Goal: Task Accomplishment & Management: Complete application form

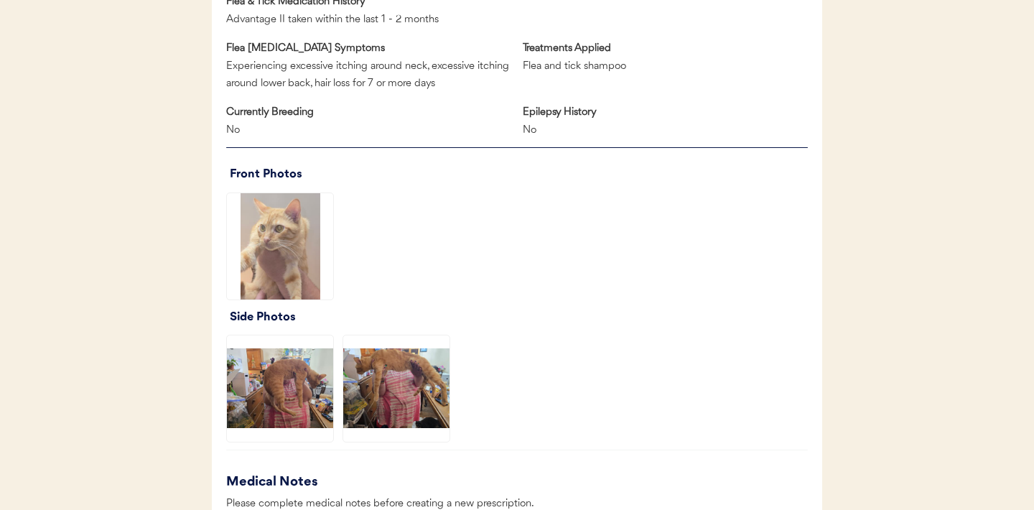
scroll to position [854, 0]
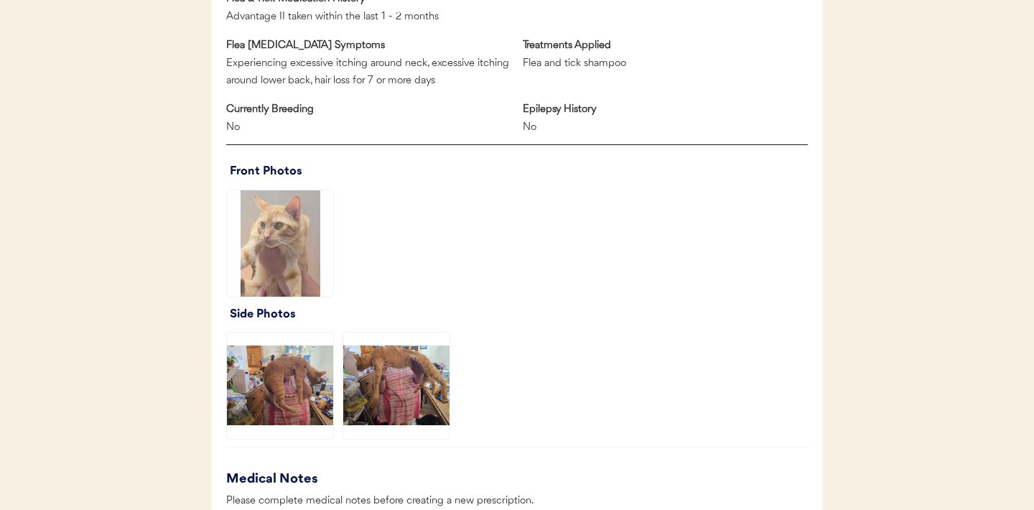
click at [272, 239] on img at bounding box center [280, 243] width 106 height 106
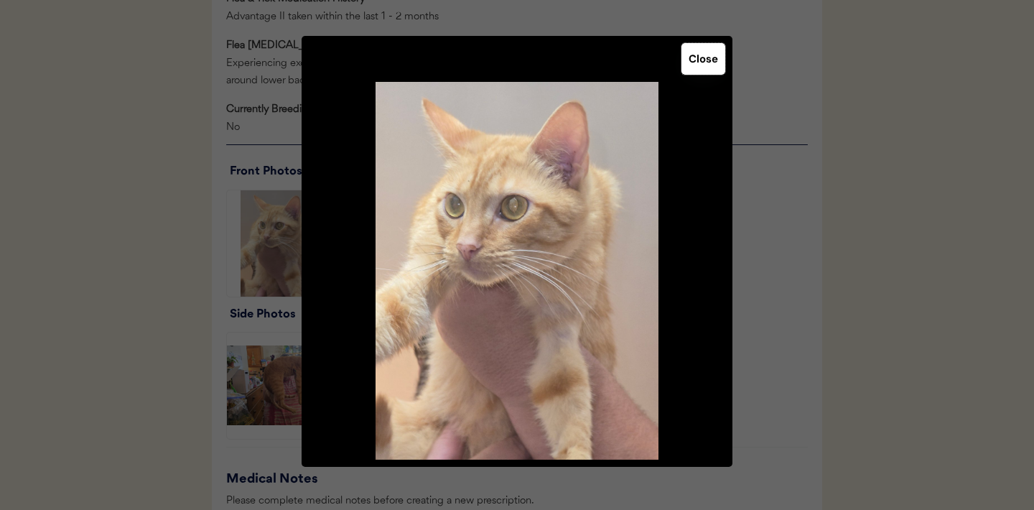
click at [695, 74] on button "Close" at bounding box center [704, 59] width 44 height 32
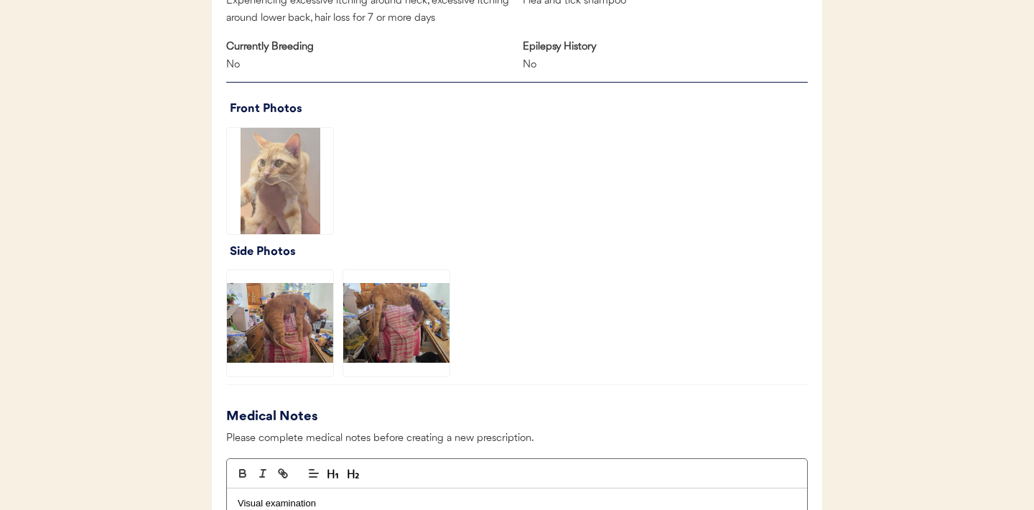
scroll to position [947, 0]
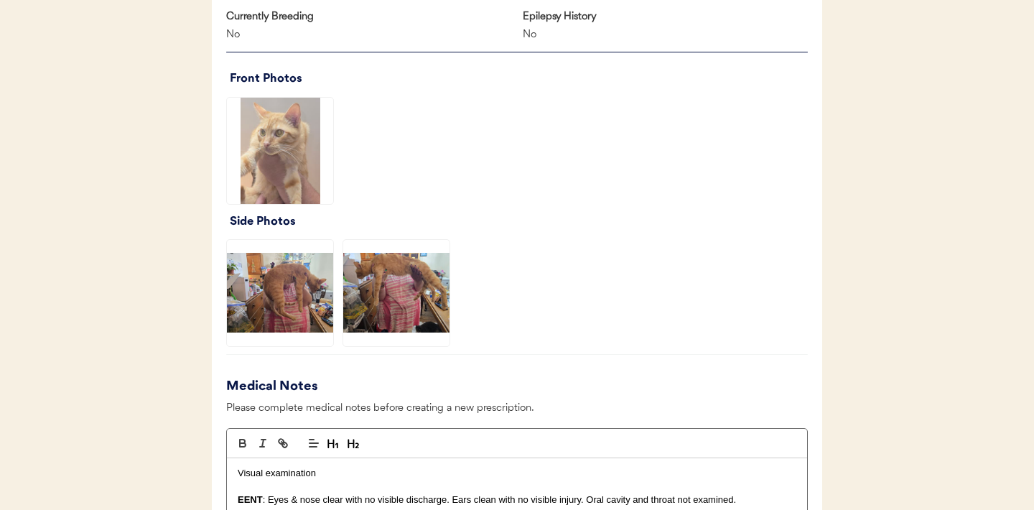
click at [287, 298] on img at bounding box center [280, 293] width 106 height 106
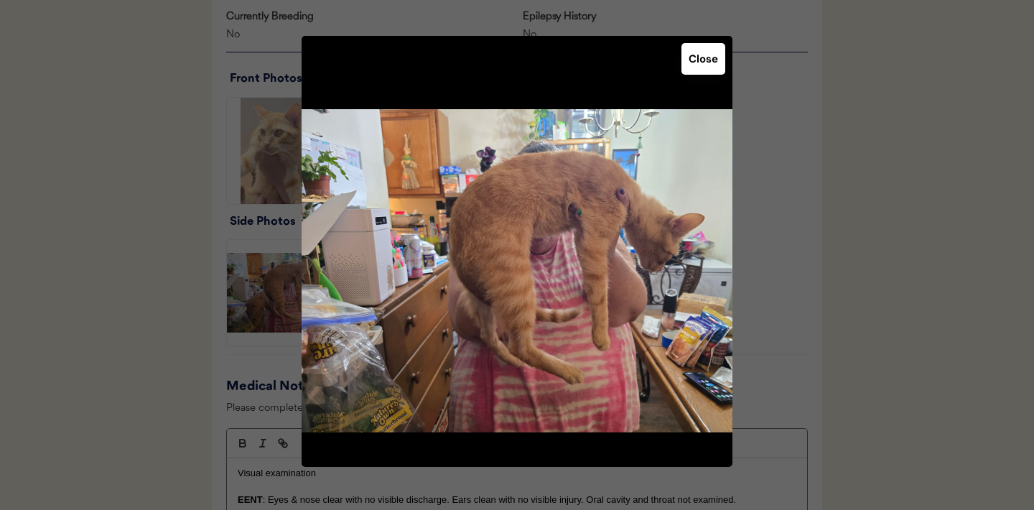
click at [690, 56] on button "Close" at bounding box center [704, 59] width 44 height 32
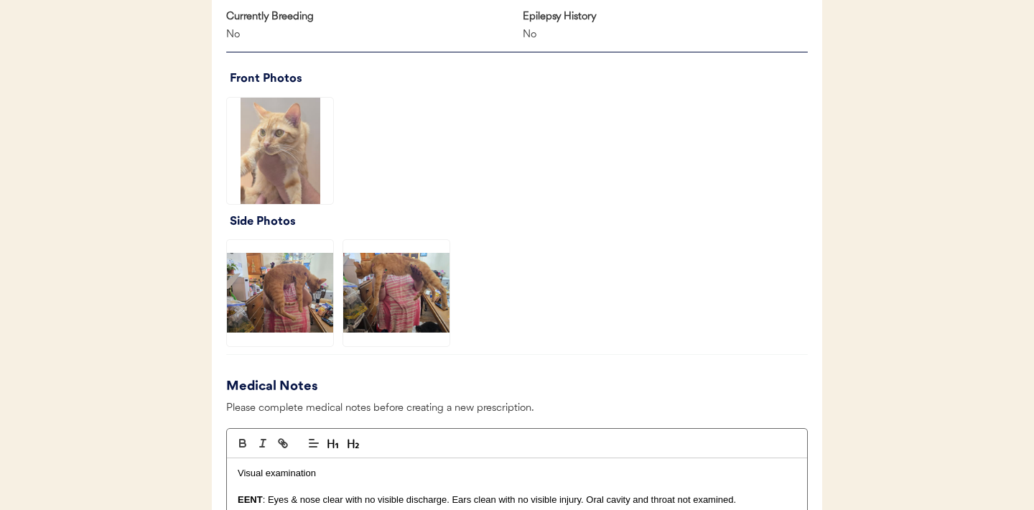
click at [406, 288] on img at bounding box center [396, 293] width 106 height 106
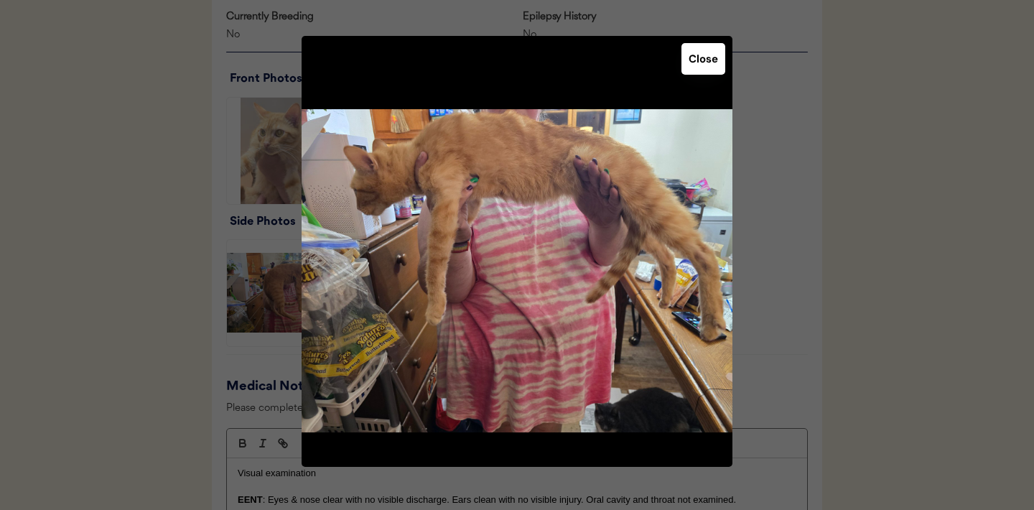
click at [705, 57] on button "Close" at bounding box center [704, 59] width 44 height 32
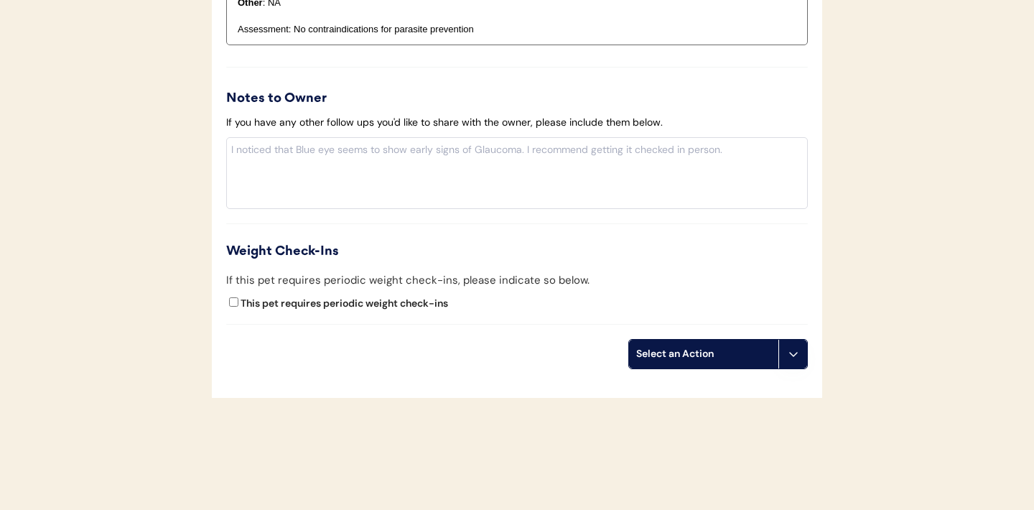
scroll to position [1568, 0]
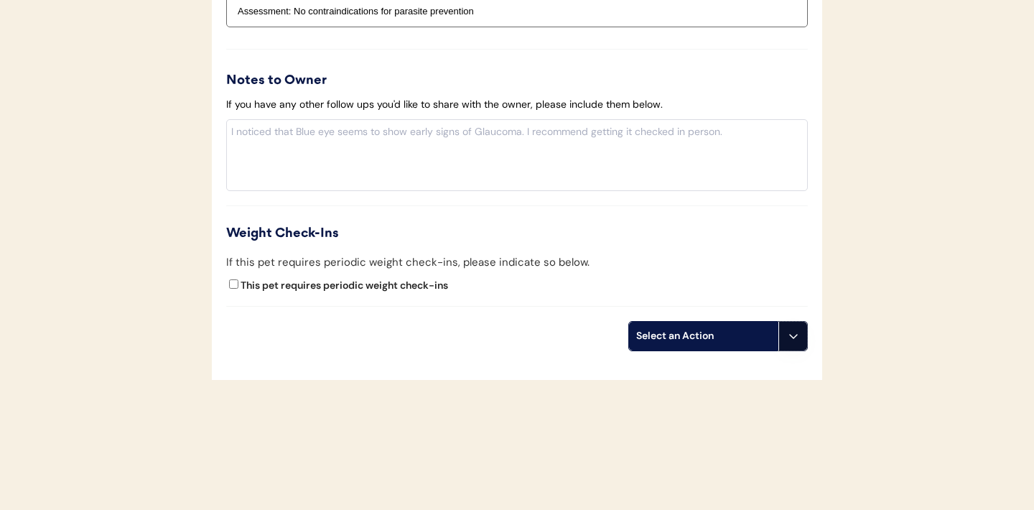
click at [796, 350] on button at bounding box center [793, 336] width 29 height 29
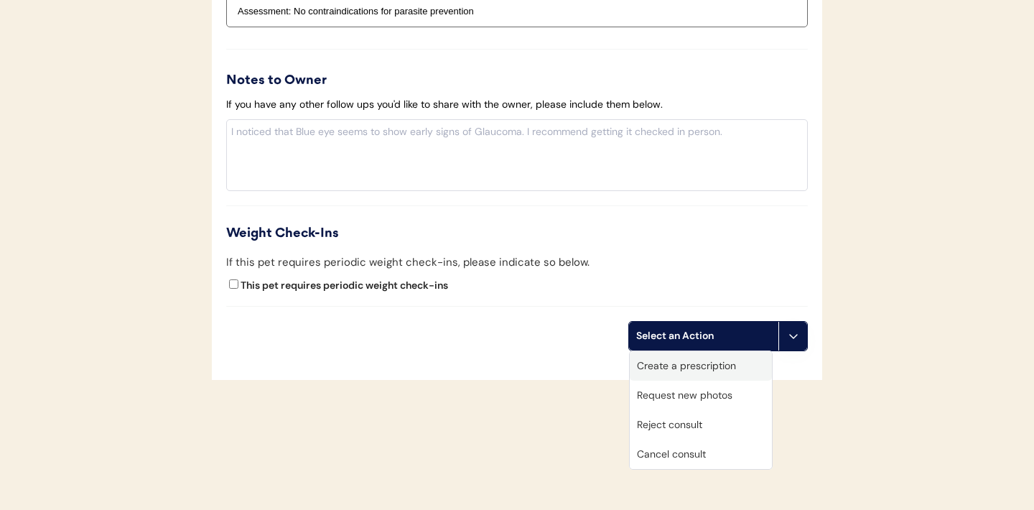
click at [697, 372] on div "Create a prescription" at bounding box center [701, 365] width 142 height 29
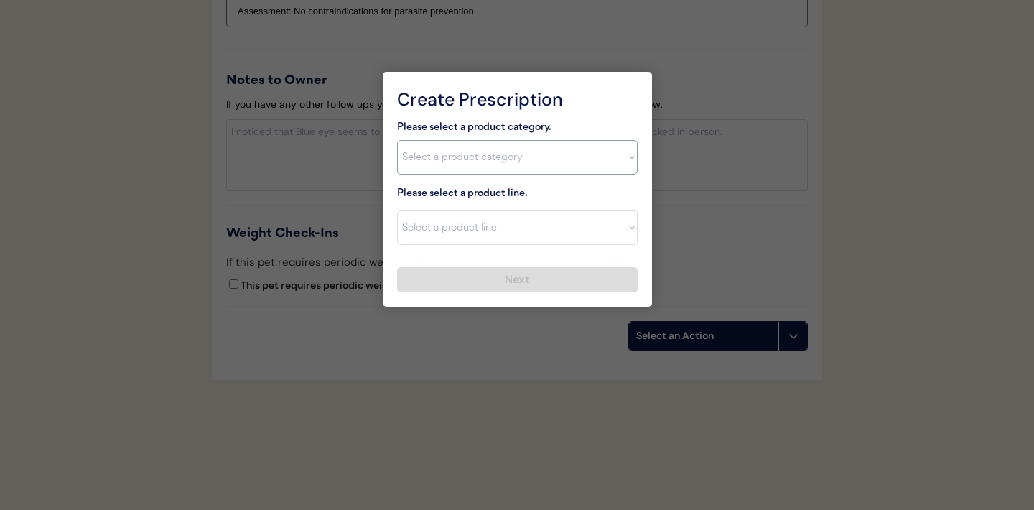
click at [628, 158] on select "Select a product category Allergies Antibiotics Anxiety Combo Parasite Preventi…" at bounding box center [517, 157] width 241 height 34
select select ""flea___tick""
click at [627, 234] on select "Select a product line Bravecto Topical for Cats Credelio for Cats" at bounding box center [517, 227] width 241 height 34
select select ""Credelio for Cats""
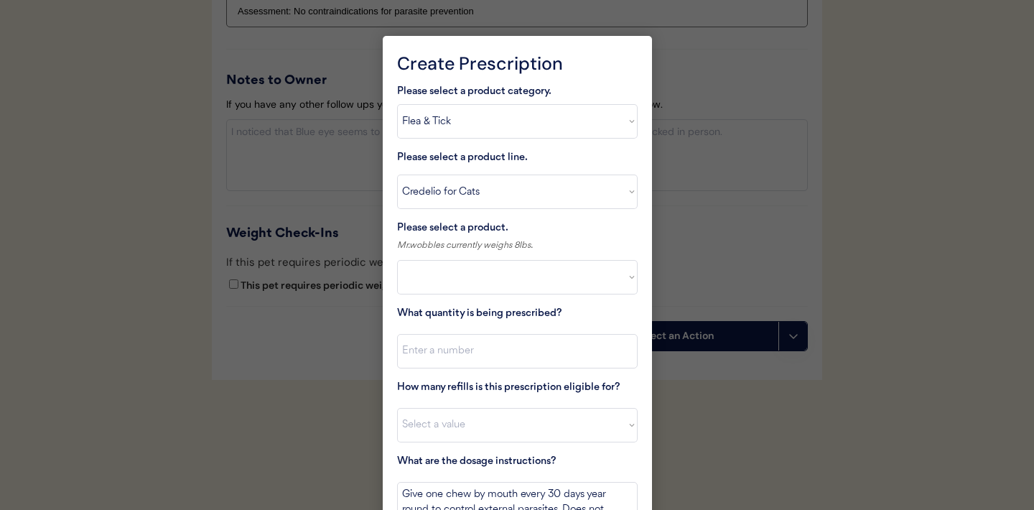
select select ""PLACEHOLDER_1427118222253""
click at [616, 184] on select "Select a product line Bravecto Topical for Cats Credelio for Cats" at bounding box center [517, 192] width 241 height 34
select select ""Bravecto Topical for Cats""
type textarea "Part hair at base of neck and apply contents of tube directly to skin every 30 …"
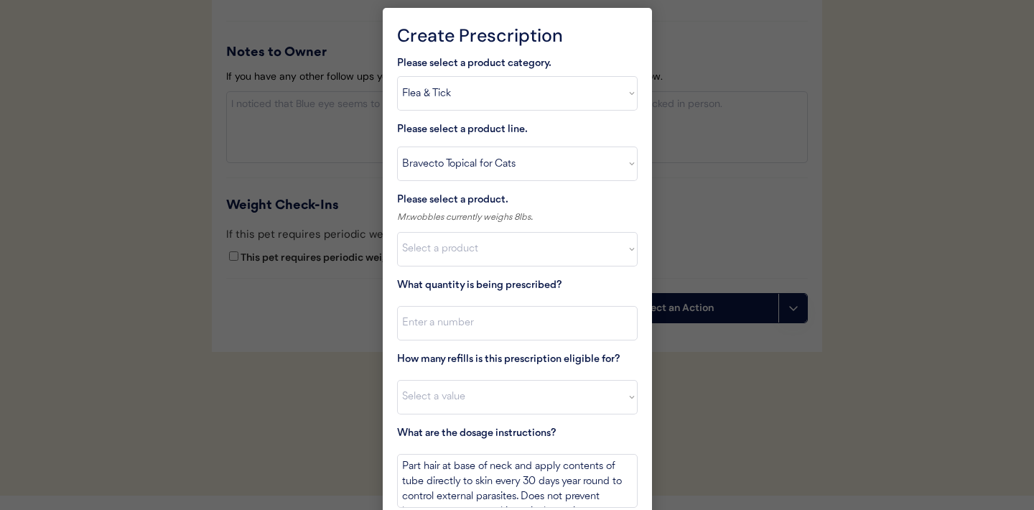
scroll to position [1617, 0]
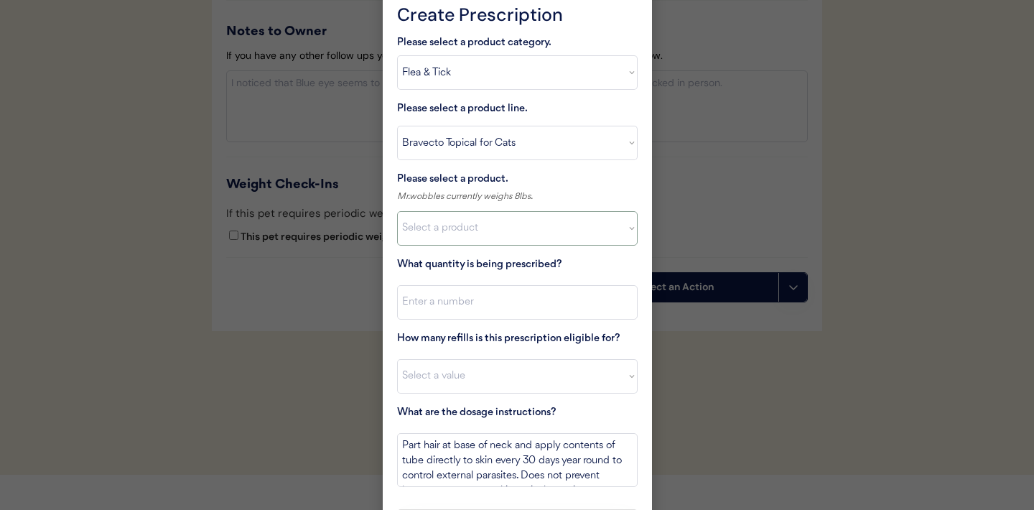
click at [630, 229] on select "Select a product Bravecto Topical for Cats, 2.6 - 6.2lb Bravecto Topical for Ca…" at bounding box center [517, 228] width 241 height 34
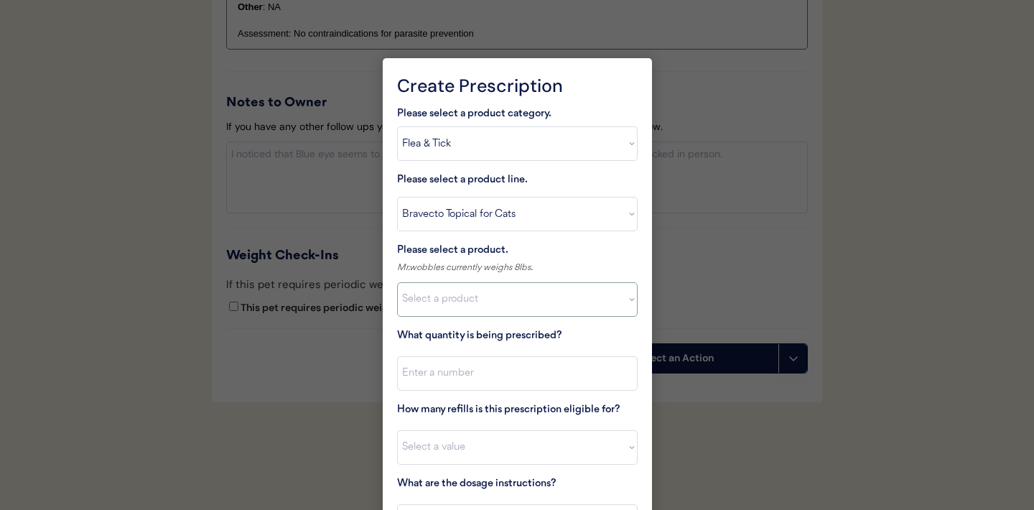
scroll to position [1655, 0]
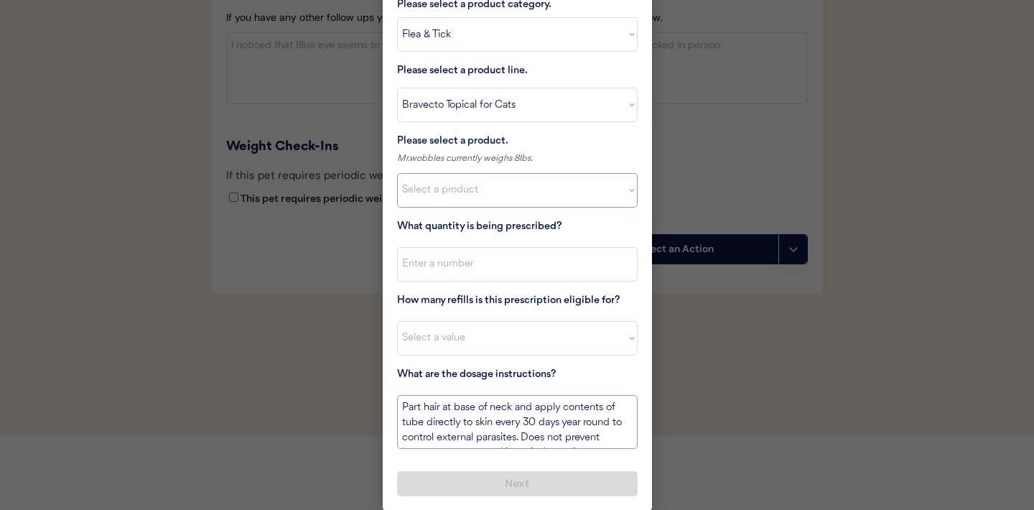
click at [528, 421] on textarea "Part hair at base of neck and apply contents of tube directly to skin every 30 …" at bounding box center [517, 422] width 241 height 54
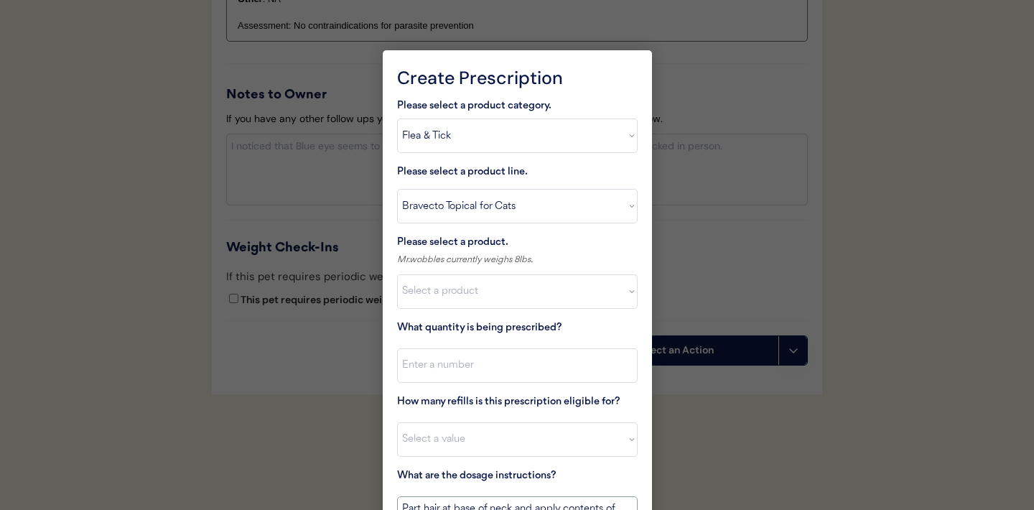
scroll to position [1554, 0]
click at [628, 207] on select "Select a product line Bravecto Topical for Cats Credelio for Cats" at bounding box center [517, 205] width 241 height 34
select select ""Credelio for Cats""
type textarea "Give one chew by mouth every 30 days year round to control external parasites. …"
click at [601, 298] on select "Select a product Credelio for Cats, 2 - 4lbs Credelio for Cats, 4.1 - 17lbs" at bounding box center [517, 291] width 241 height 34
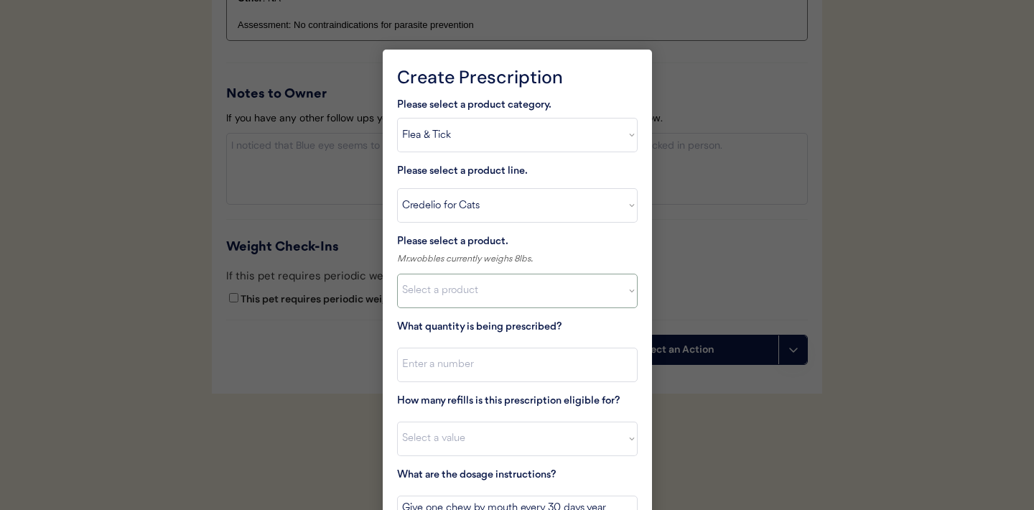
select select ""1348695171700984260__LOOKUP__1670802308248x841506022521419000""
click at [548, 365] on input "input" at bounding box center [517, 365] width 241 height 34
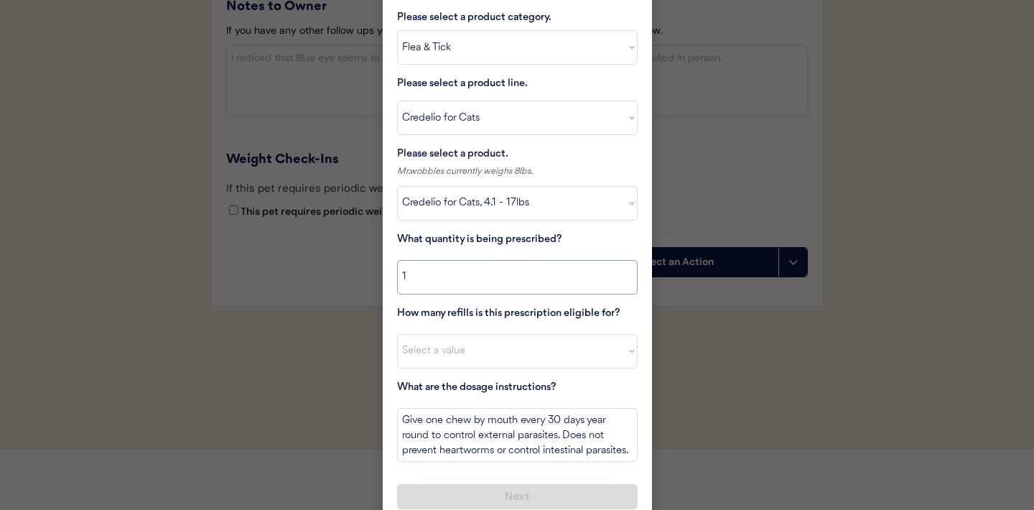
scroll to position [1655, 0]
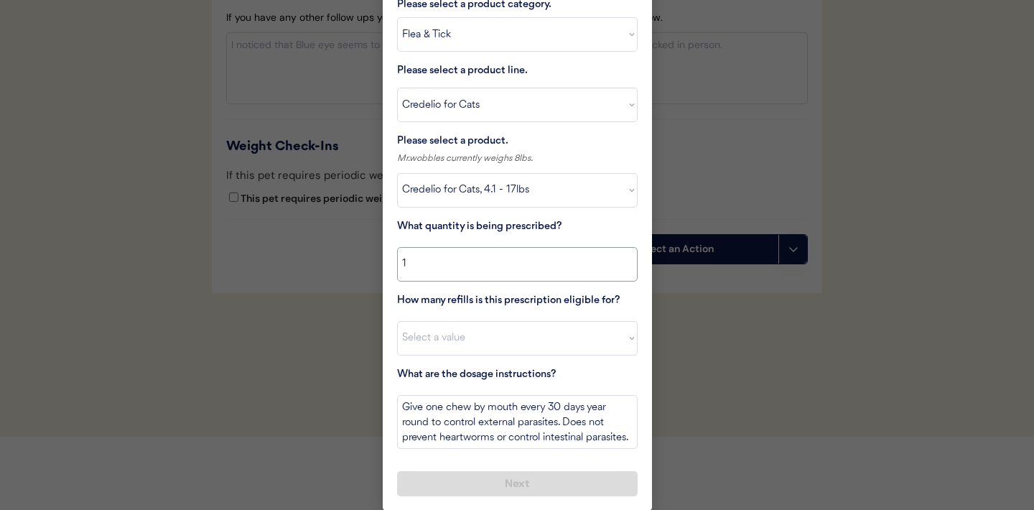
type input "1"
click at [611, 348] on select "Select a value 0 1 2 3 4 5 6 7 8 9 10 11" at bounding box center [517, 338] width 241 height 34
select select "11"
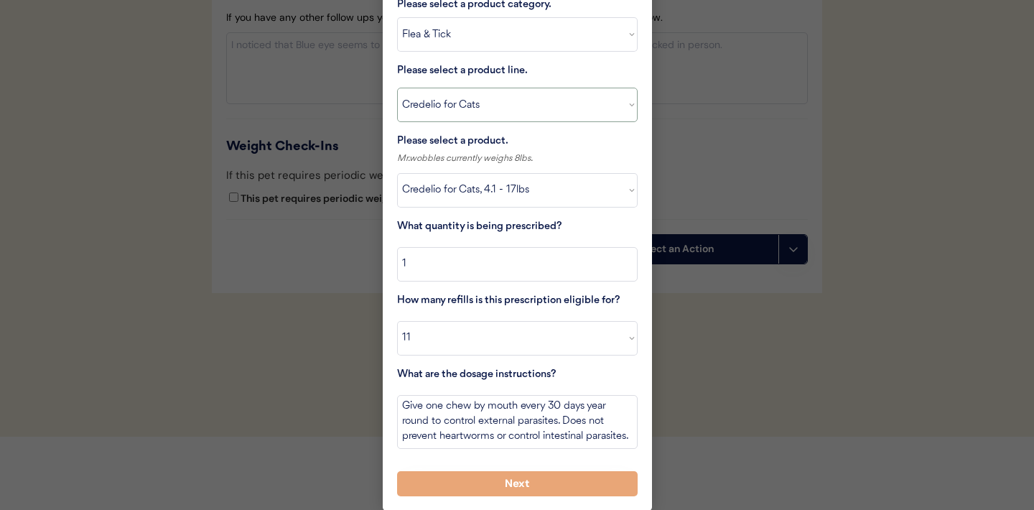
click at [621, 107] on select "Select a product line Bravecto Topical for Cats Credelio for Cats" at bounding box center [517, 105] width 241 height 34
select select ""Bravecto Topical for Cats""
type textarea "Part hair at base of neck and apply contents of tube directly to skin every 30 …"
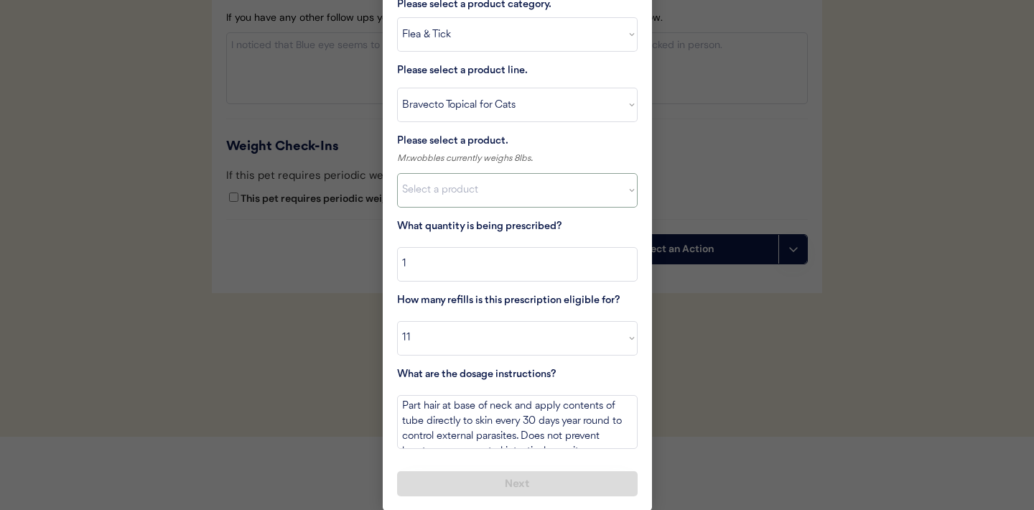
click at [623, 197] on select "Select a product Bravecto Topical for Cats, 2.6 - 6.2lb Bravecto Topical for Ca…" at bounding box center [517, 190] width 241 height 34
select select ""1348695171700984260__LOOKUP__1726747296240x680178324989477800""
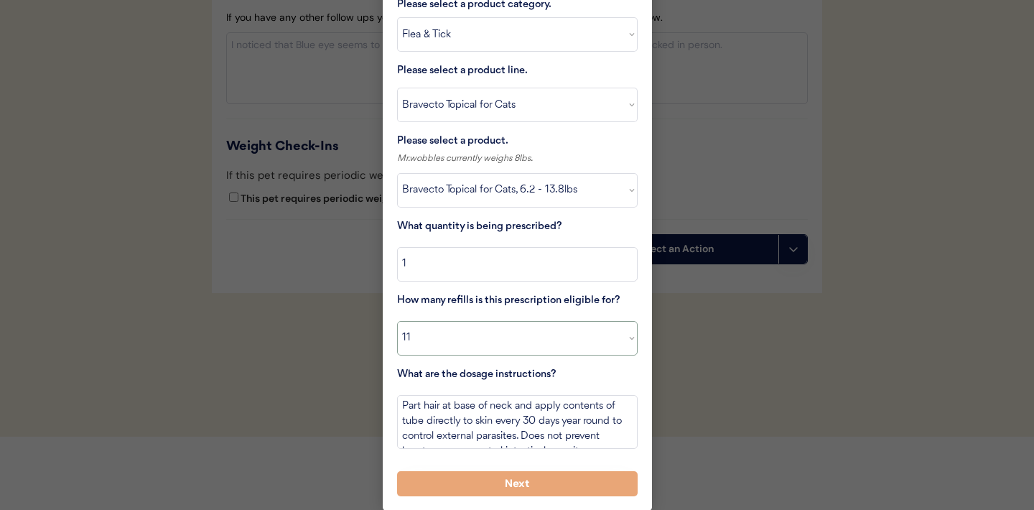
click at [468, 342] on select "Select a value 0 1 2 3 4 5 6 7 8 9 10 11" at bounding box center [517, 338] width 241 height 34
select select "3"
click at [528, 423] on textarea "Part hair at base of neck and apply contents of tube directly to skin every 30 …" at bounding box center [517, 422] width 241 height 54
click at [577, 426] on textarea "Part hair at base of neck and apply contents of tube directly to skin every 90 …" at bounding box center [517, 422] width 241 height 54
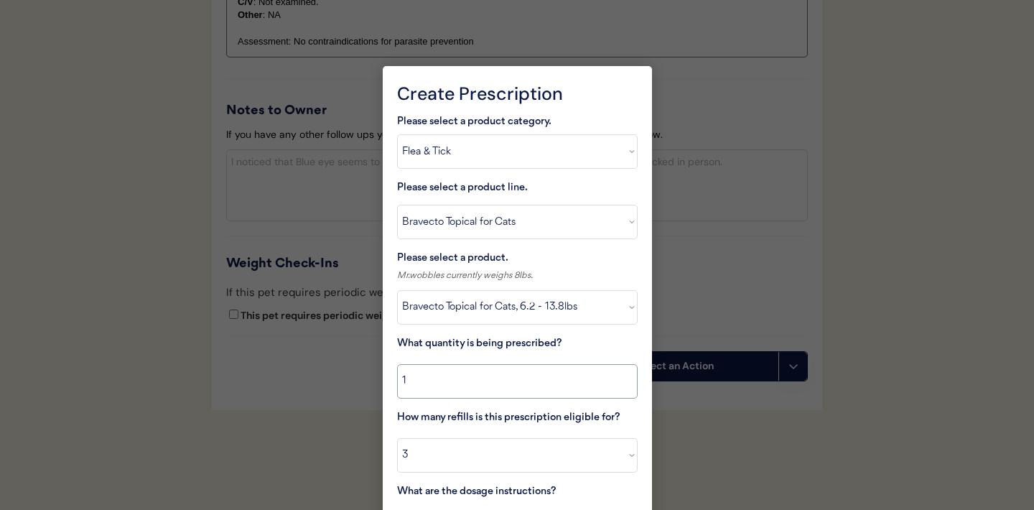
scroll to position [1530, 0]
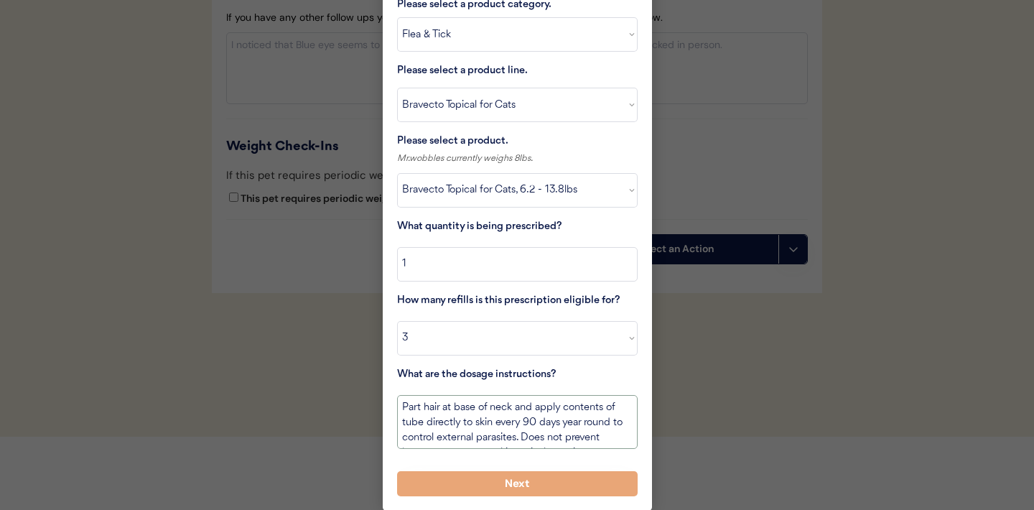
type textarea "Part hair at base of neck and apply contents of tube directly to skin every 90 …"
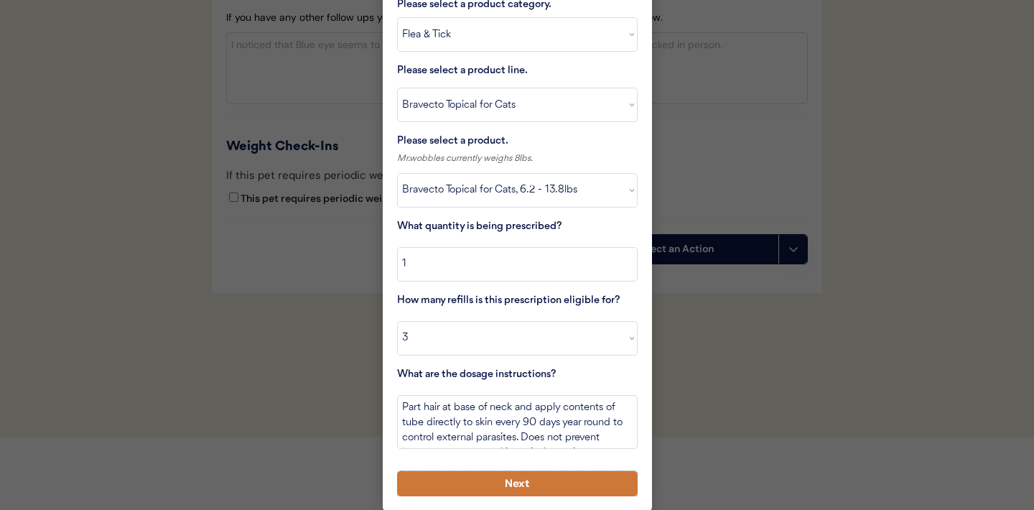
click at [478, 480] on button "Next" at bounding box center [517, 483] width 241 height 25
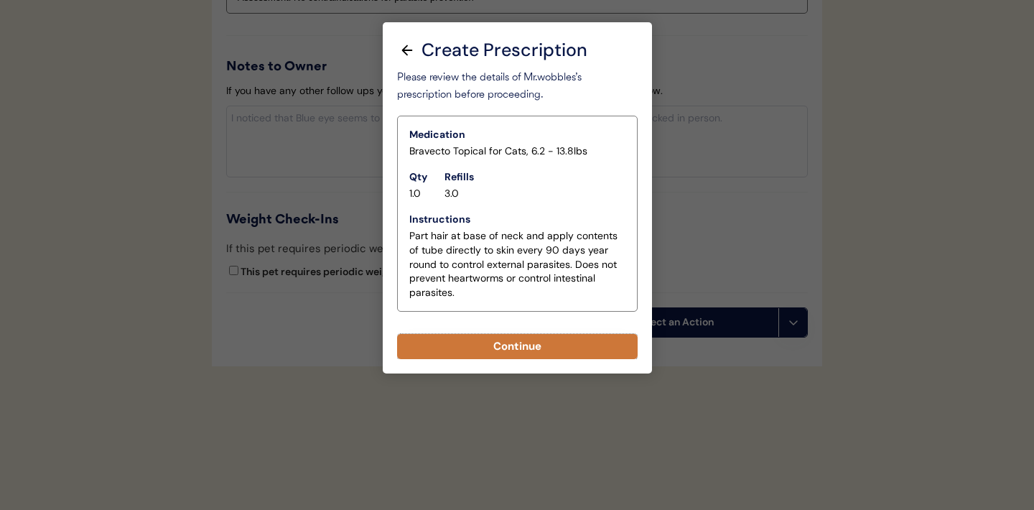
click at [478, 347] on button "Continue" at bounding box center [517, 346] width 241 height 25
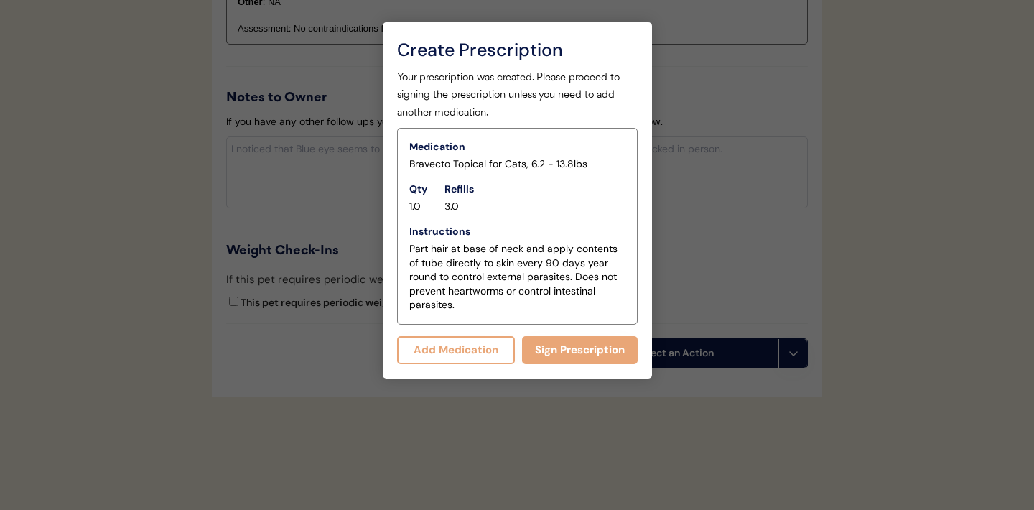
scroll to position [1613, 0]
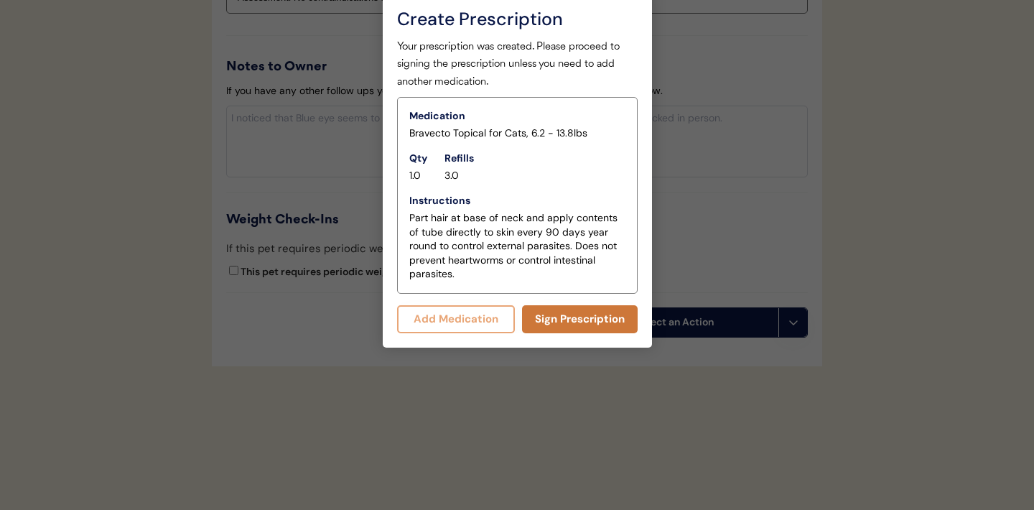
click at [575, 320] on button "Sign Prescription" at bounding box center [580, 319] width 116 height 28
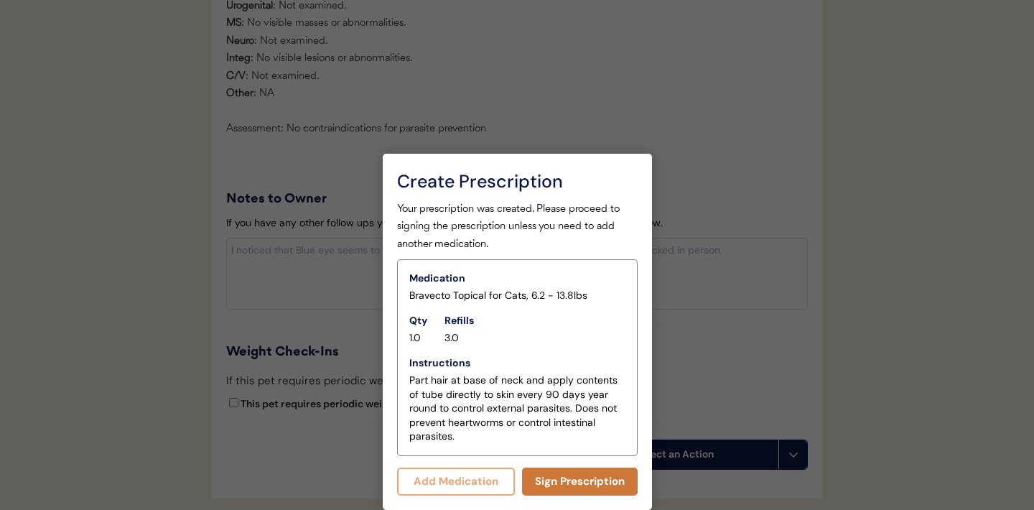
scroll to position [1600, 0]
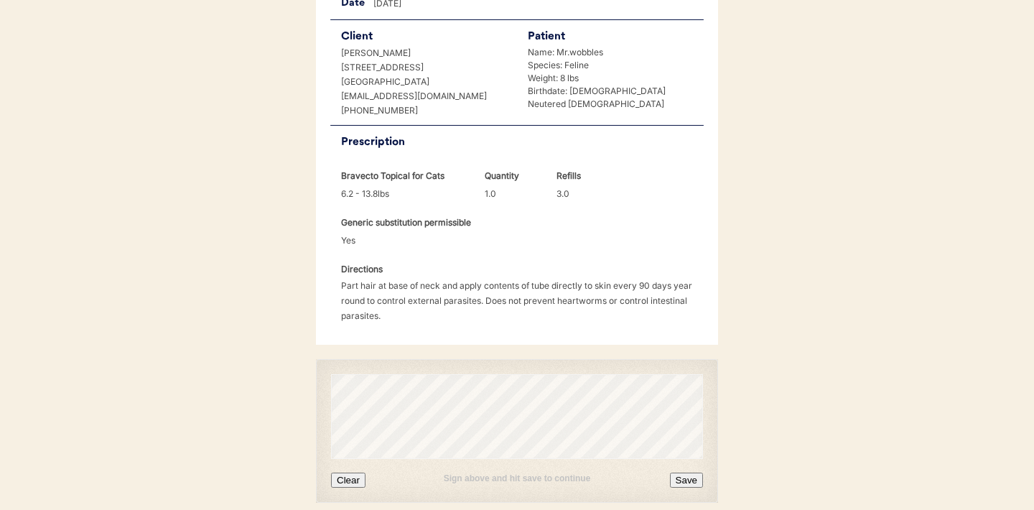
scroll to position [391, 0]
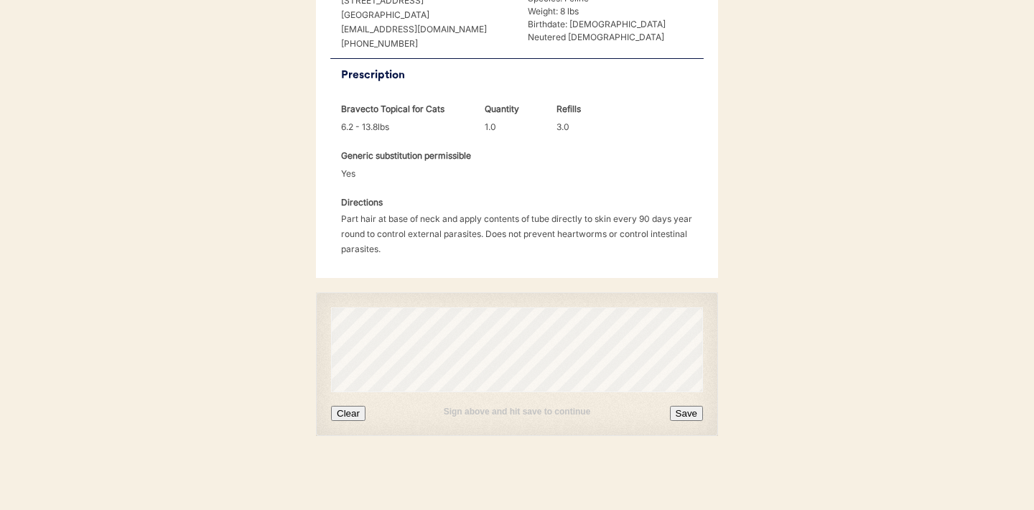
click at [351, 415] on button "Clear" at bounding box center [348, 413] width 34 height 15
click at [356, 407] on button "Clear" at bounding box center [348, 413] width 34 height 15
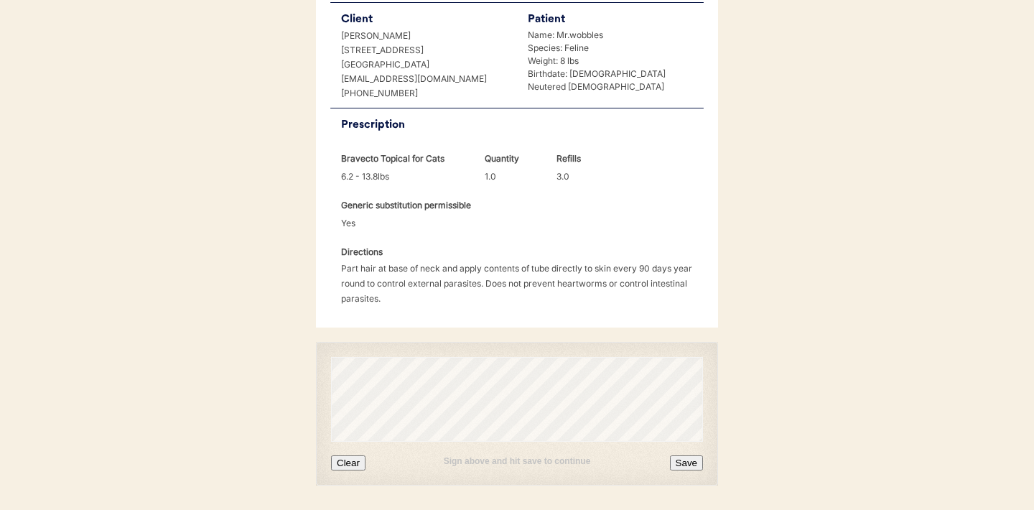
scroll to position [343, 0]
click at [682, 460] on button "Save" at bounding box center [686, 460] width 33 height 15
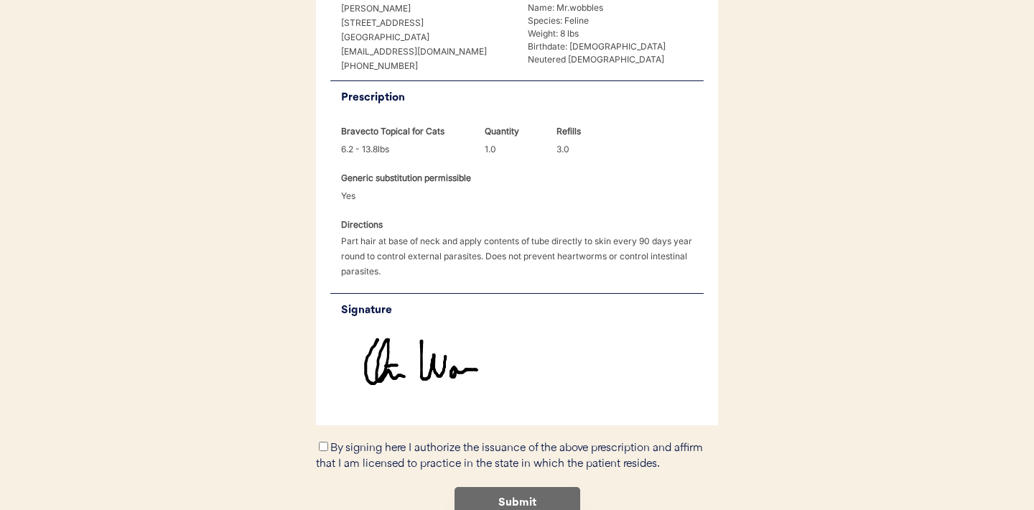
scroll to position [374, 0]
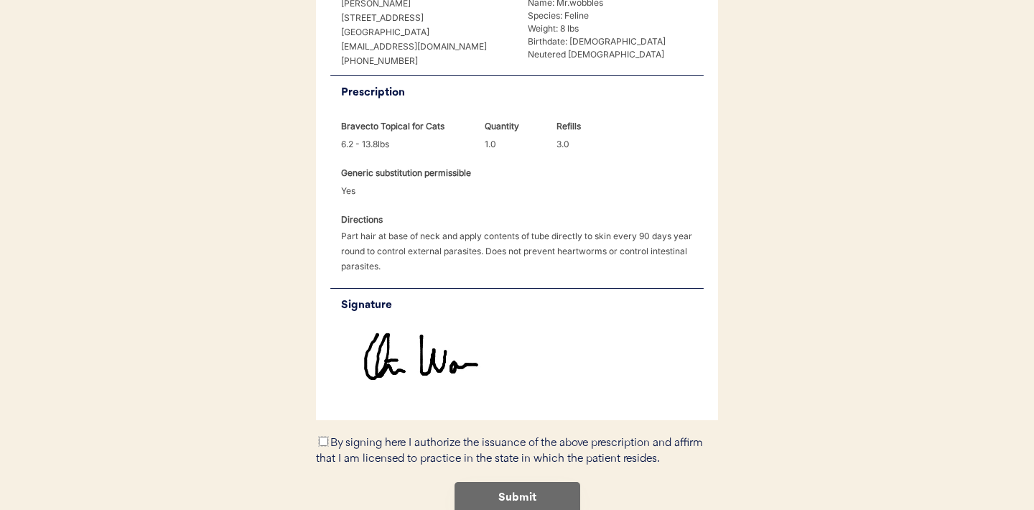
click at [319, 440] on input "By signing here I authorize the issuance of the above prescription and affirm t…" at bounding box center [323, 441] width 9 height 9
checkbox input "true"
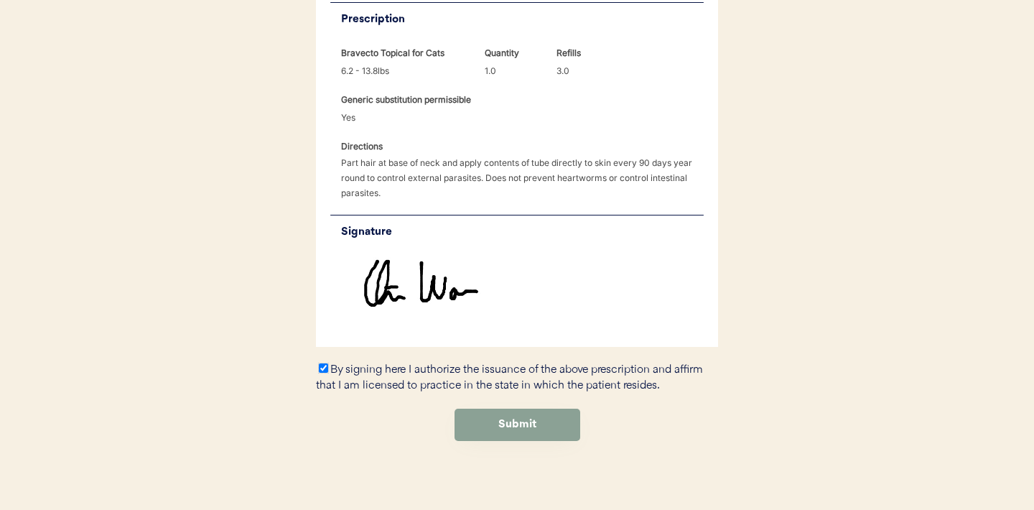
scroll to position [450, 0]
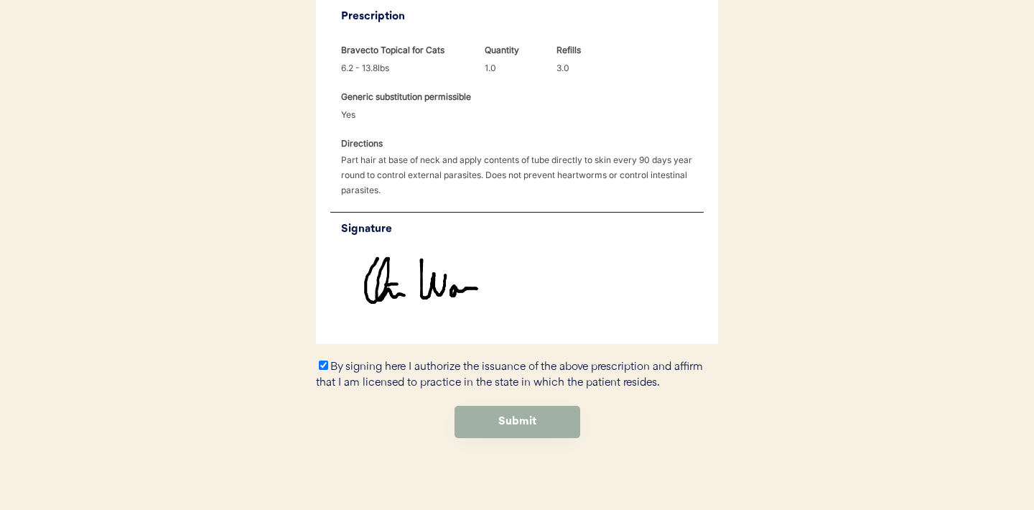
click at [483, 435] on button "Submit" at bounding box center [518, 422] width 126 height 32
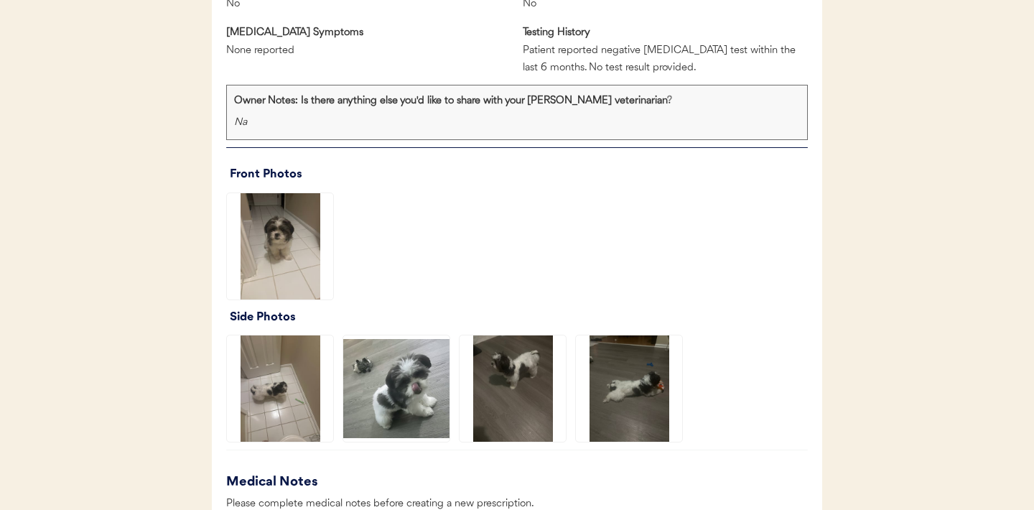
scroll to position [1151, 0]
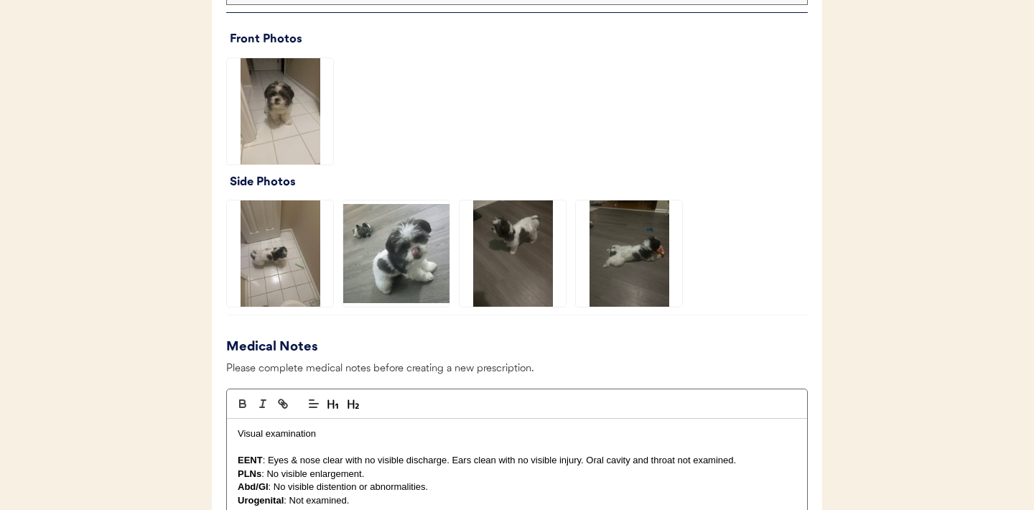
click at [531, 254] on img at bounding box center [513, 253] width 106 height 106
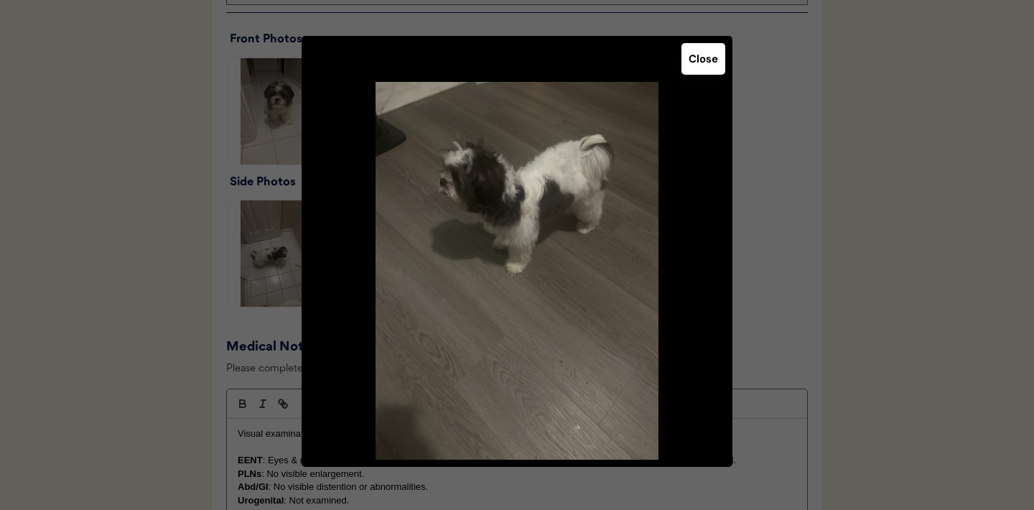
click at [710, 61] on button "Close" at bounding box center [704, 59] width 44 height 32
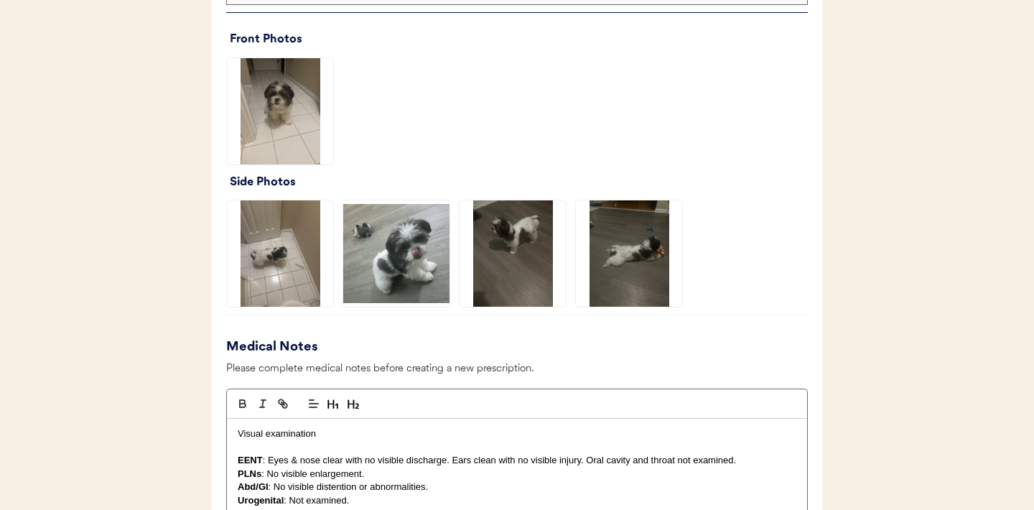
click at [632, 267] on img at bounding box center [629, 253] width 106 height 106
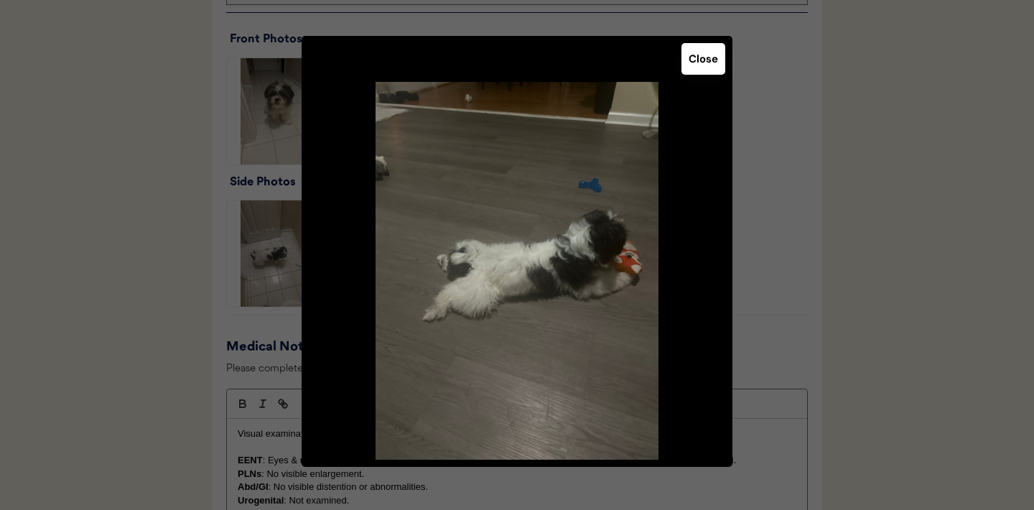
click at [709, 60] on button "Close" at bounding box center [704, 59] width 44 height 32
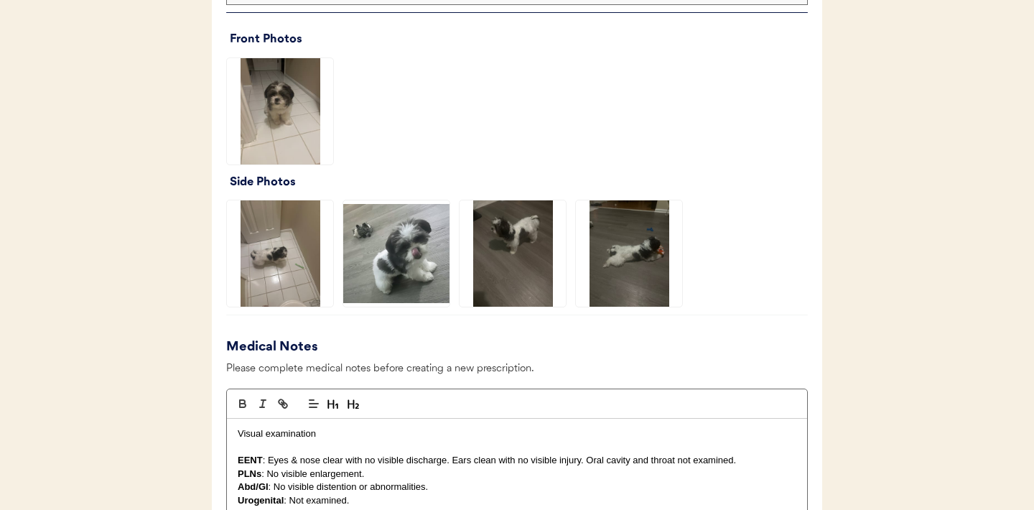
click at [410, 271] on img at bounding box center [396, 253] width 106 height 106
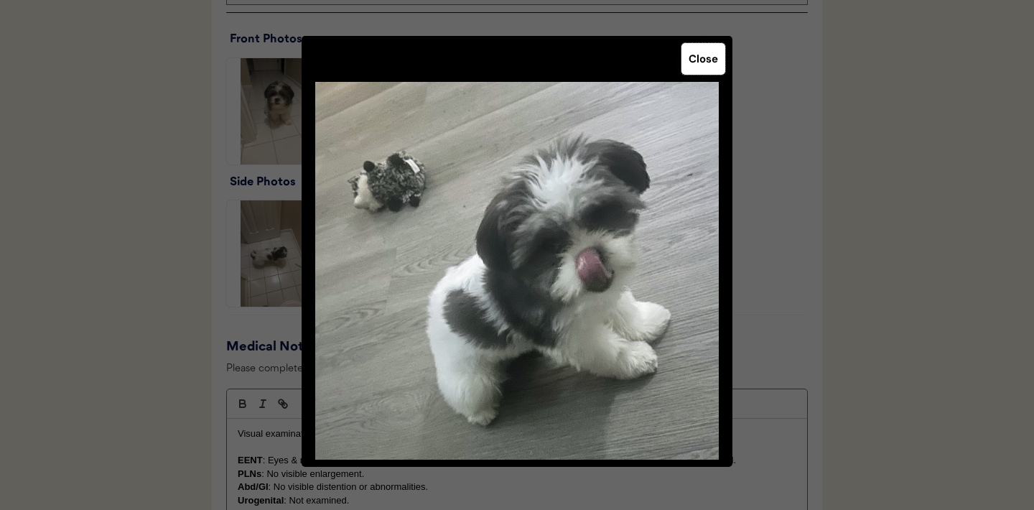
click at [704, 62] on button "Close" at bounding box center [704, 59] width 44 height 32
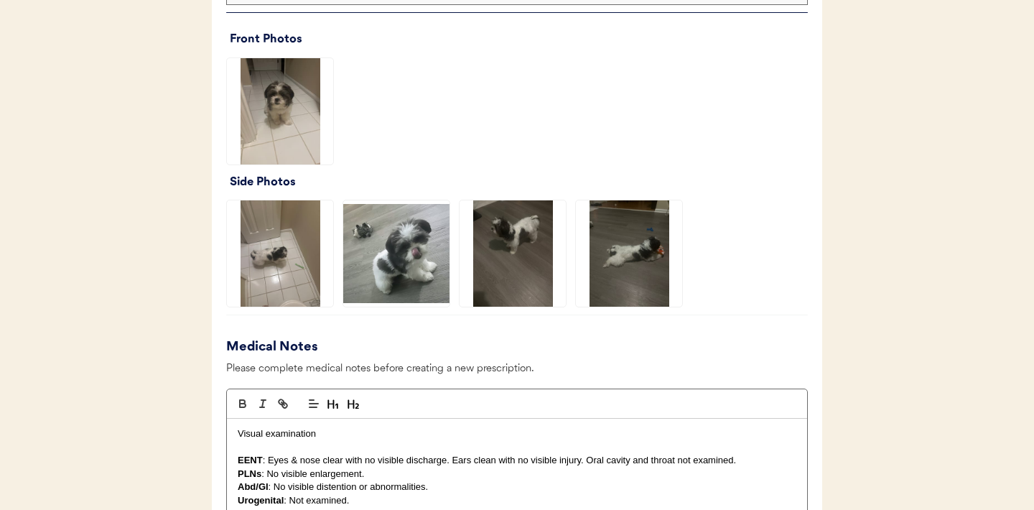
click at [281, 280] on img at bounding box center [280, 253] width 106 height 106
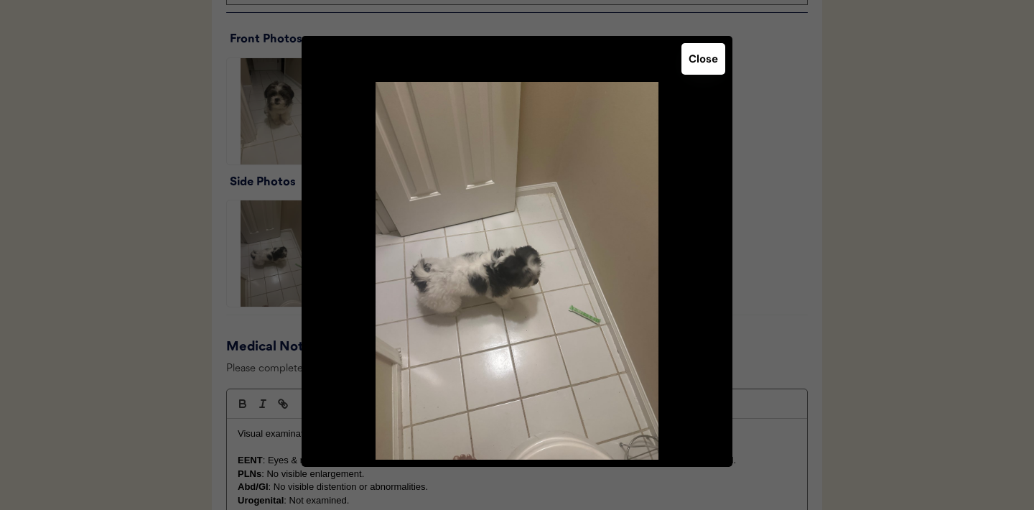
click at [712, 70] on button "Close" at bounding box center [704, 59] width 44 height 32
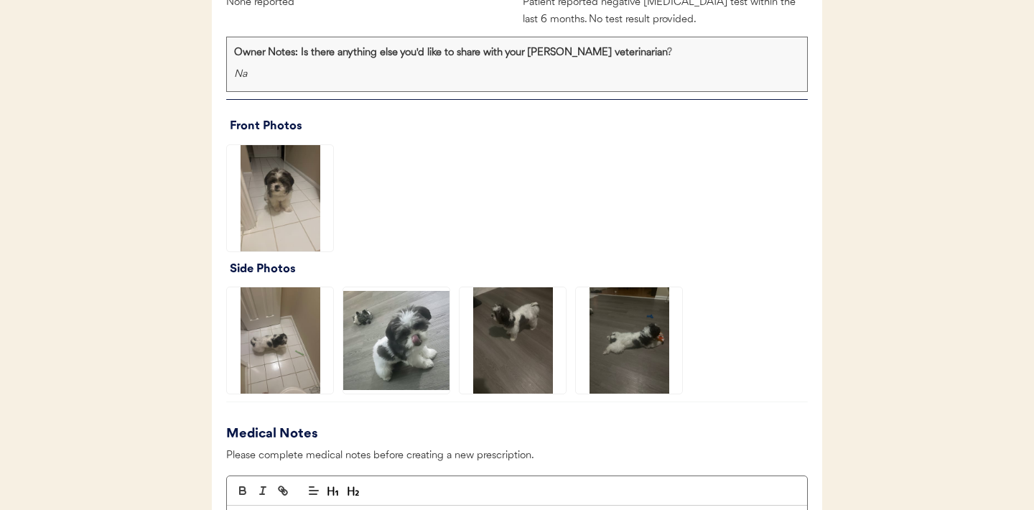
scroll to position [1156, 0]
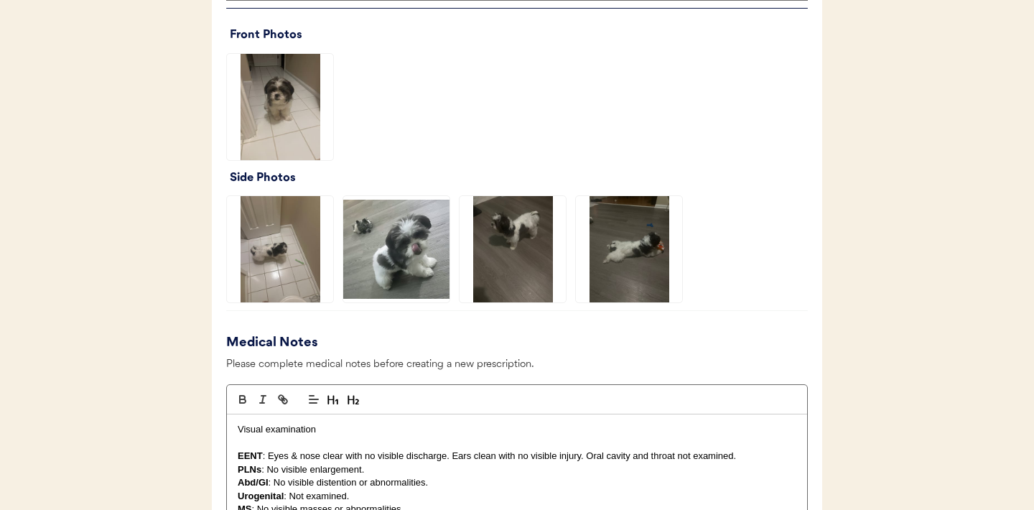
click at [408, 251] on img at bounding box center [396, 249] width 106 height 106
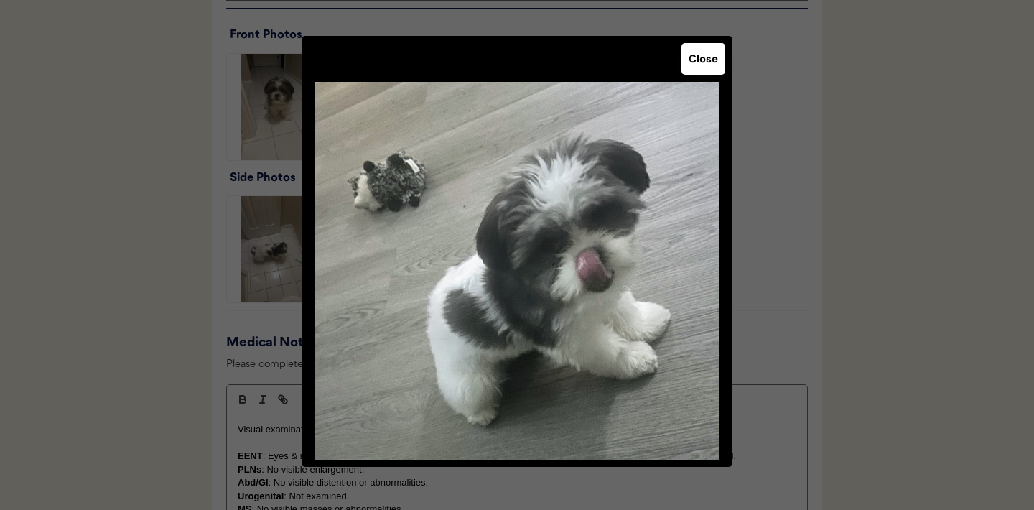
click at [702, 62] on button "Close" at bounding box center [704, 59] width 44 height 32
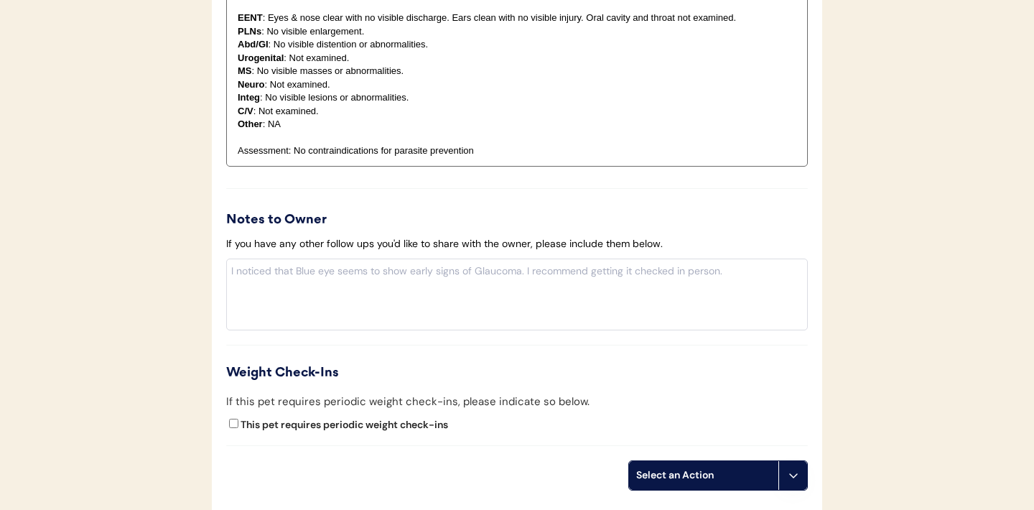
scroll to position [1681, 0]
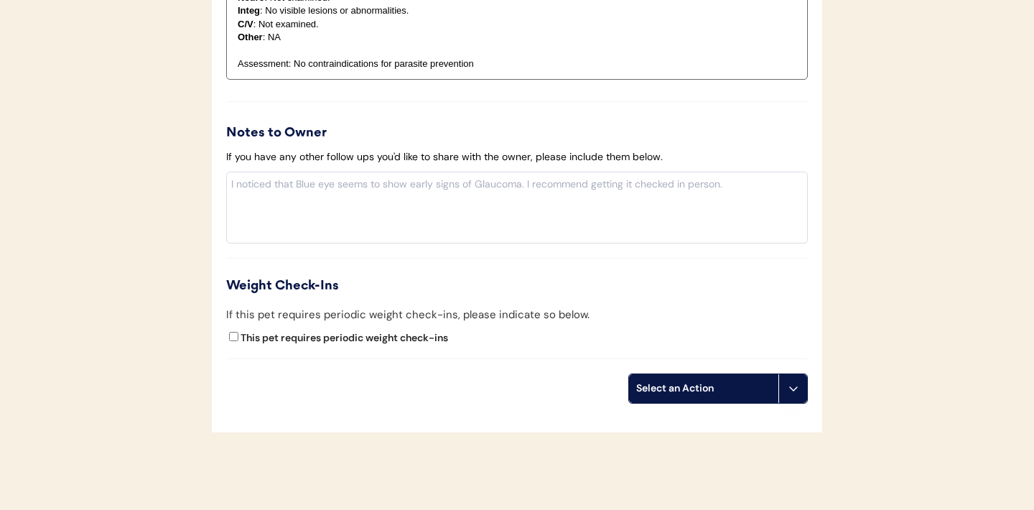
click at [790, 386] on use at bounding box center [793, 388] width 11 height 11
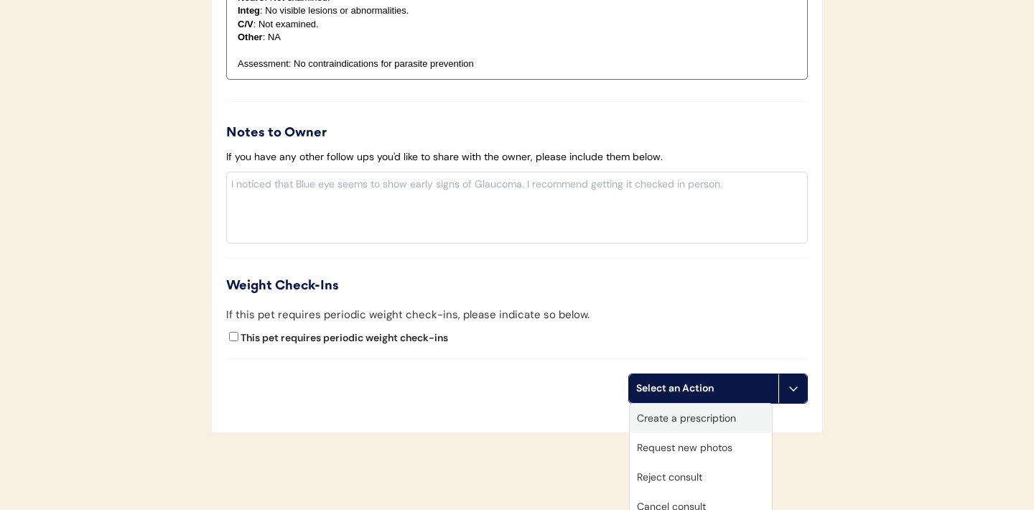
click at [720, 419] on div "Create a prescription" at bounding box center [701, 418] width 142 height 29
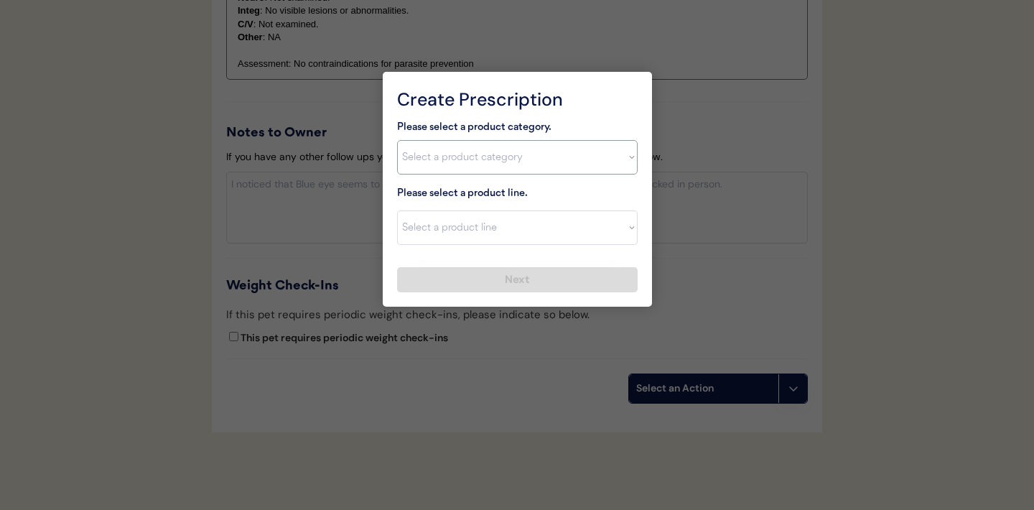
click at [626, 156] on select "Select a product category Allergies Antibiotics Anxiety Combo Parasite Preventi…" at bounding box center [517, 157] width 241 height 34
select select ""combo_parasite_prevention""
click at [621, 221] on select "Select a product line" at bounding box center [517, 227] width 241 height 34
click at [624, 221] on select "Select a product line" at bounding box center [517, 227] width 241 height 34
click at [623, 163] on select "Select a product category Allergies Antibiotics Anxiety Combo Parasite Preventi…" at bounding box center [517, 157] width 241 height 34
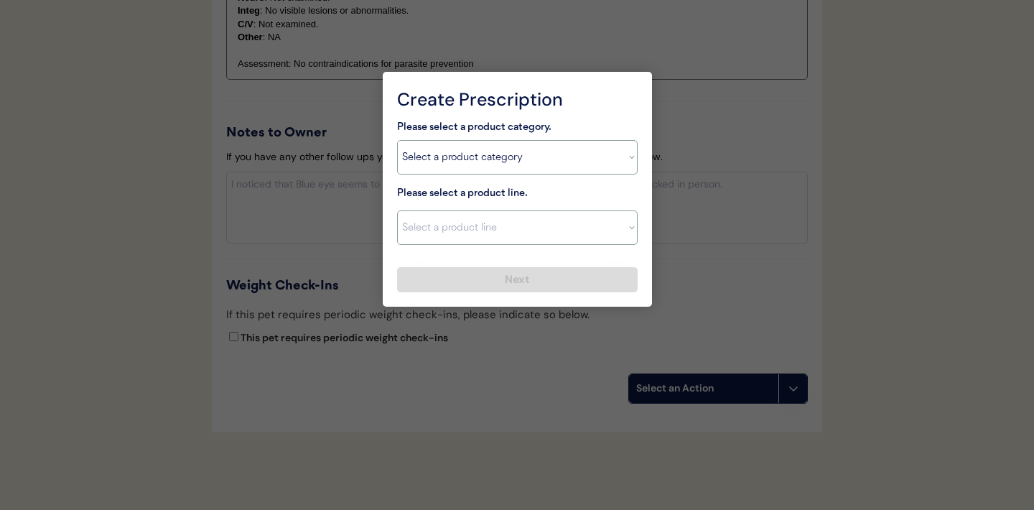
click at [599, 224] on select "Select a product line Advantage Multi for Dogs Credelio Quattro NexGard Plus Ne…" at bounding box center [517, 227] width 241 height 34
select select ""Simparica Trio""
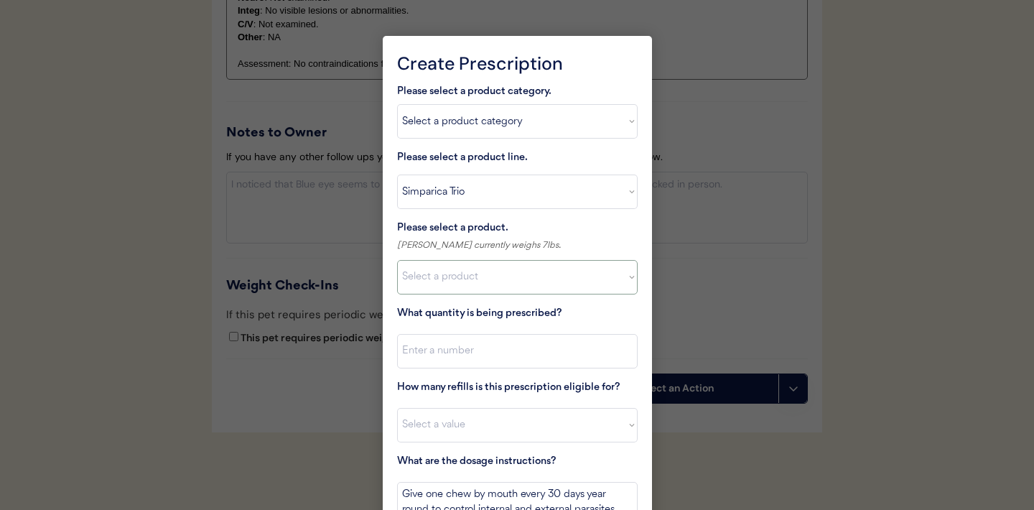
click at [616, 277] on select "Select a product Simparica Trio, 2.8 - 5.5lbs Simparica Trio, 5.6 - 11lbs Simpa…" at bounding box center [517, 277] width 241 height 34
select select ""1348695171700984260__LOOKUP__1704773707523x787157127307732900""
click at [511, 364] on input "input" at bounding box center [517, 351] width 241 height 34
type input "1"
click at [490, 425] on select "Select a value 0 1 2 3 4 5 6 7 8 9 10 11" at bounding box center [517, 425] width 241 height 34
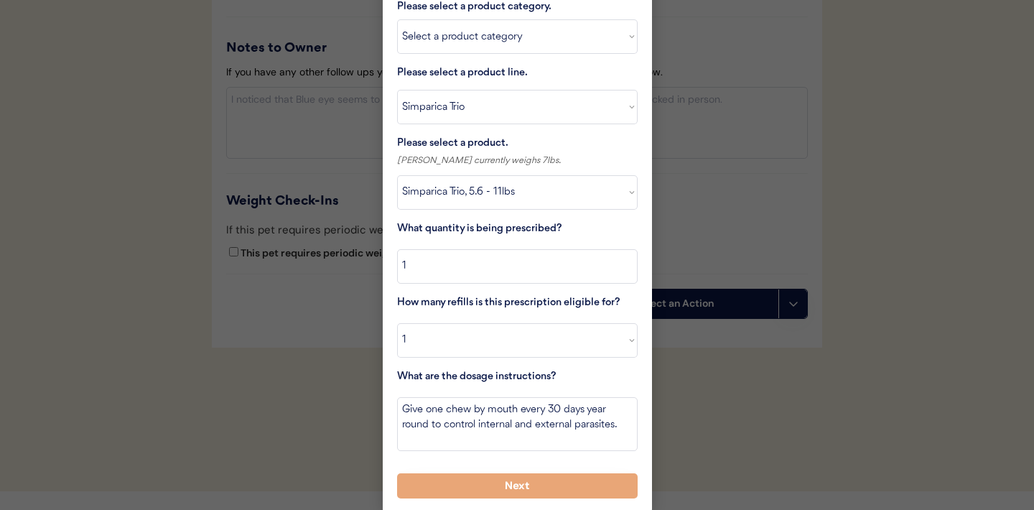
scroll to position [1768, 0]
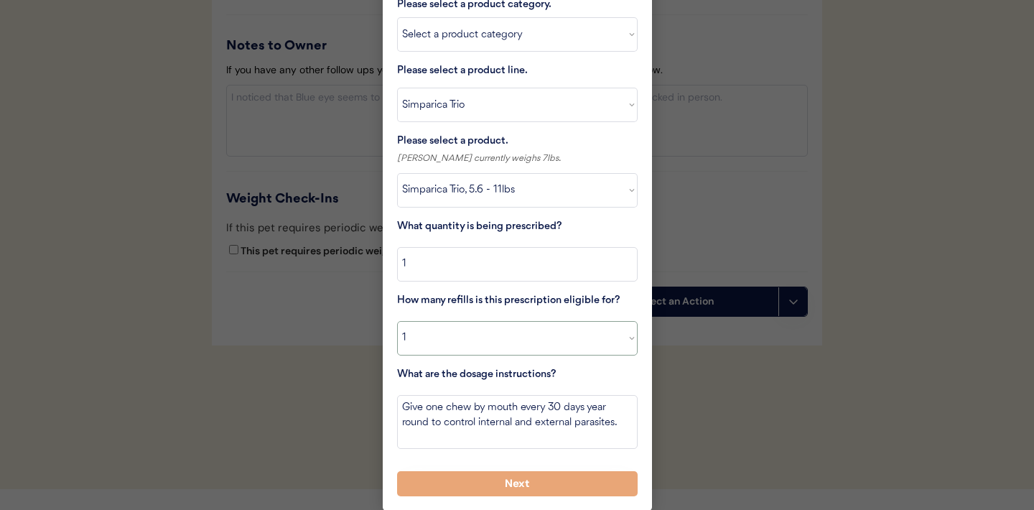
click at [624, 331] on select "Select a value 0 1 2 3 4 5 6 7 8 9 10 11" at bounding box center [517, 338] width 241 height 34
select select "2"
click at [317, 333] on div at bounding box center [517, 255] width 1034 height 510
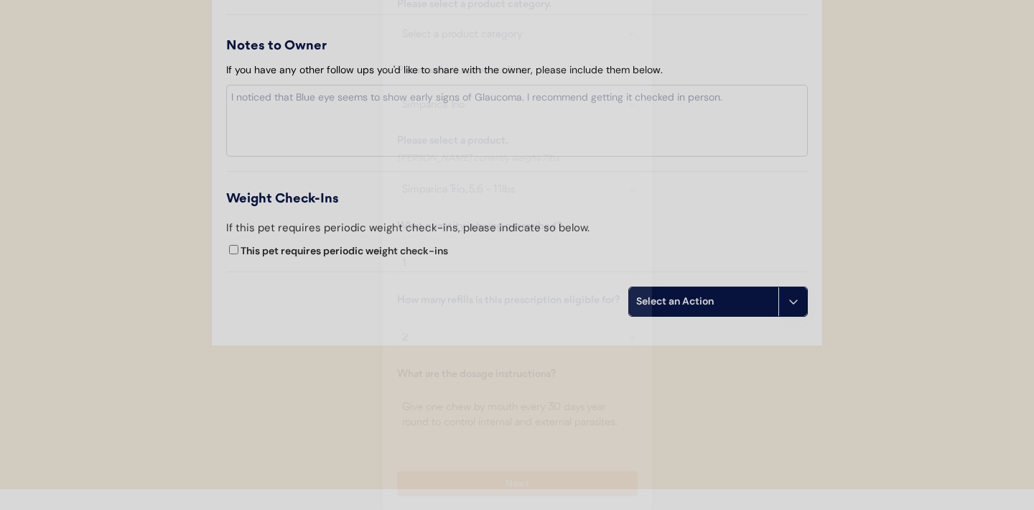
scroll to position [1747, 0]
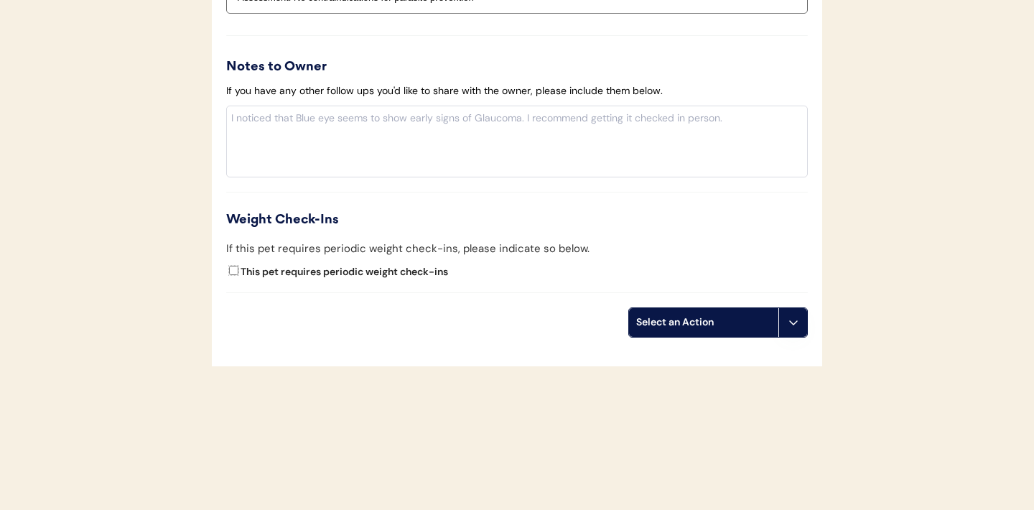
click at [233, 269] on input "This pet requires periodic weight check-ins" at bounding box center [233, 270] width 9 height 9
checkbox input "true"
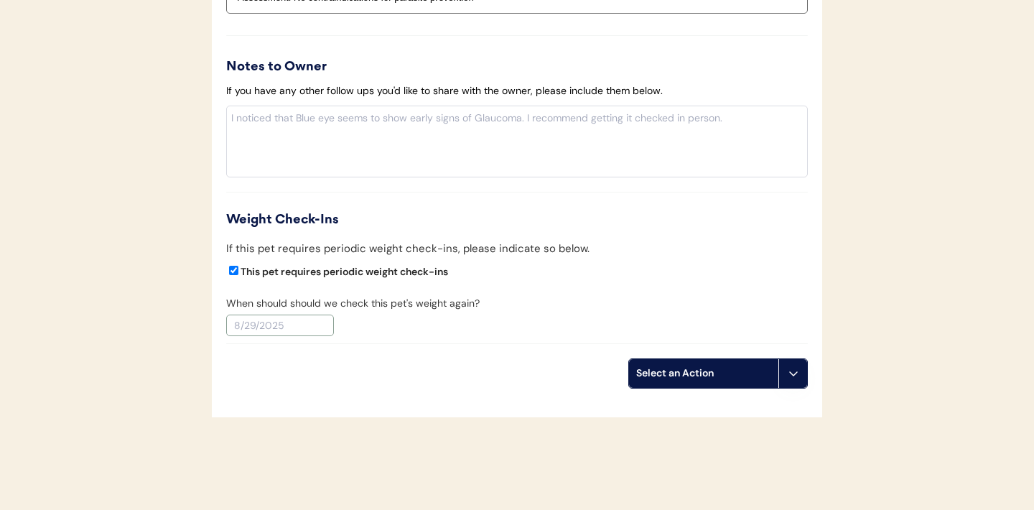
click at [292, 321] on input "text" at bounding box center [280, 326] width 108 height 22
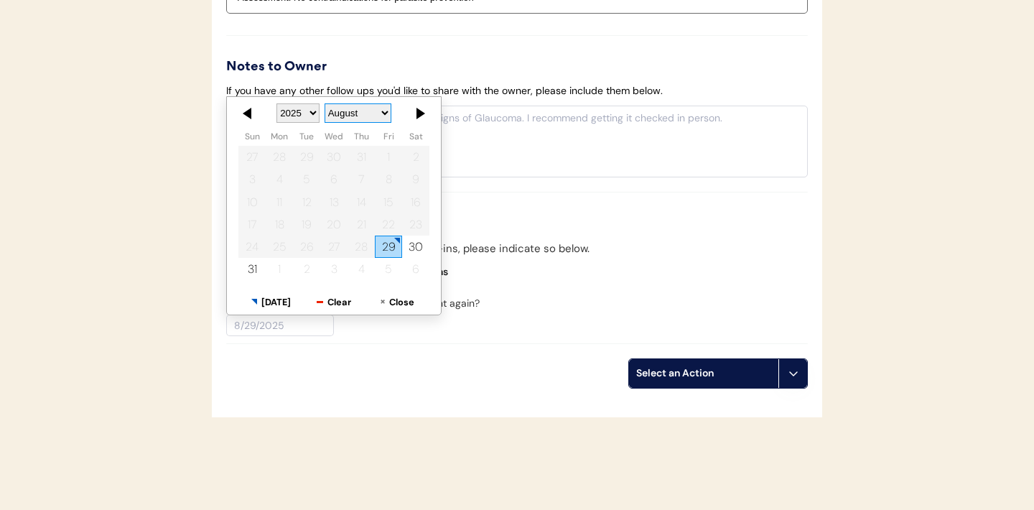
click at [383, 113] on select "January February March April May June July August September October November De…" at bounding box center [358, 112] width 67 height 19
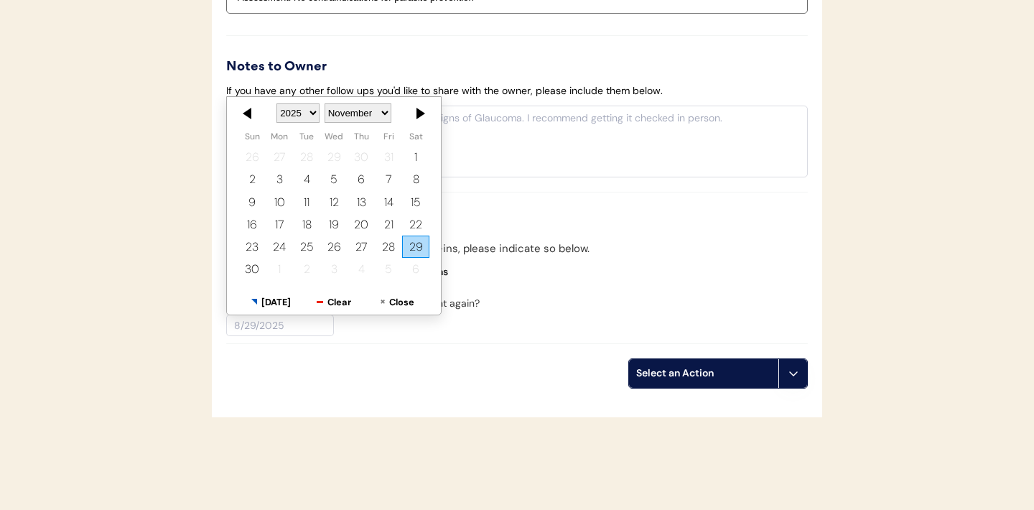
click at [414, 246] on div "29" at bounding box center [415, 247] width 27 height 22
type input "11/29/2025"
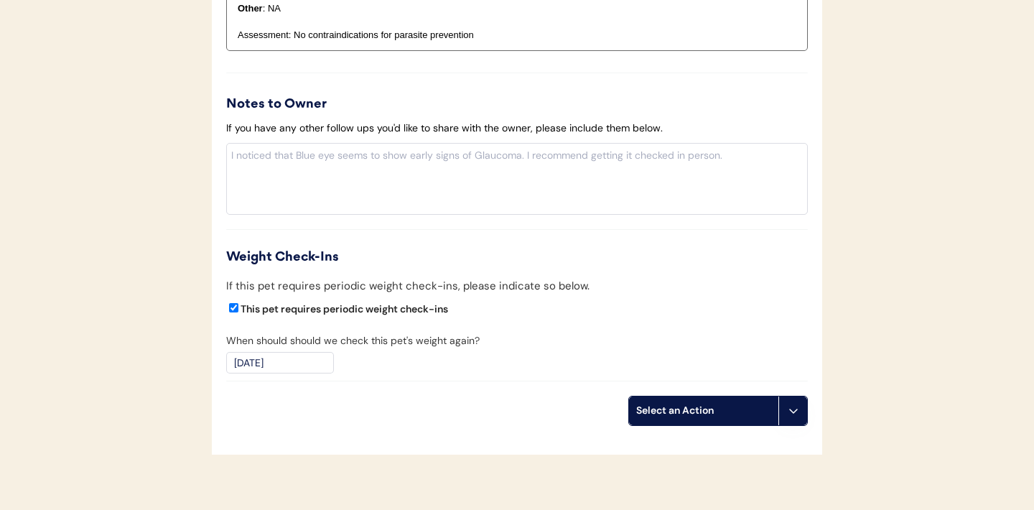
scroll to position [1798, 0]
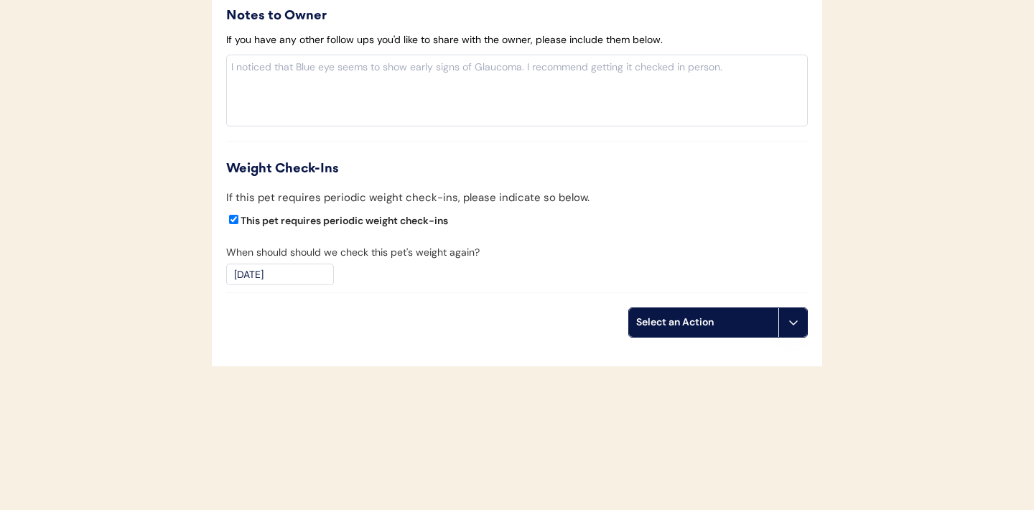
click at [797, 330] on button at bounding box center [793, 322] width 29 height 29
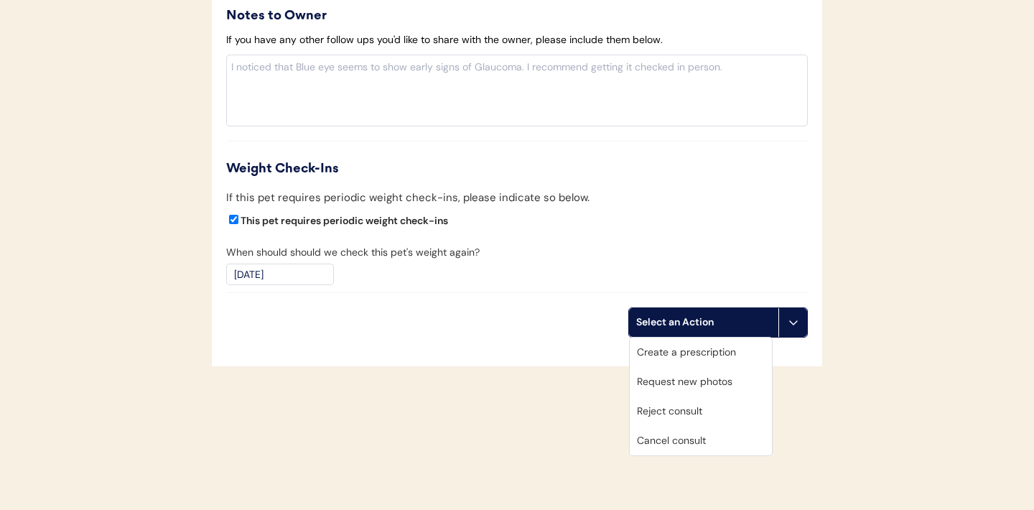
click at [681, 349] on div "Create a prescription" at bounding box center [701, 352] width 142 height 29
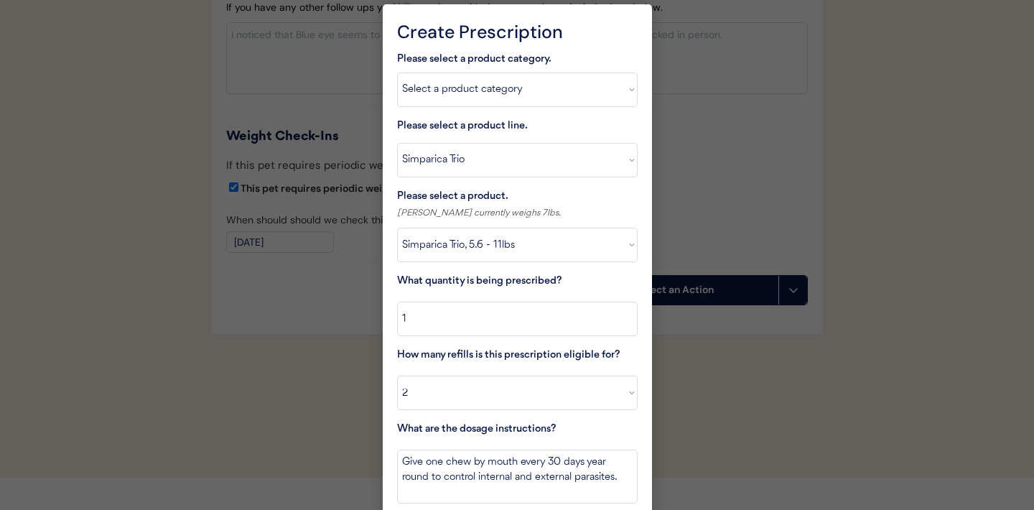
scroll to position [1886, 0]
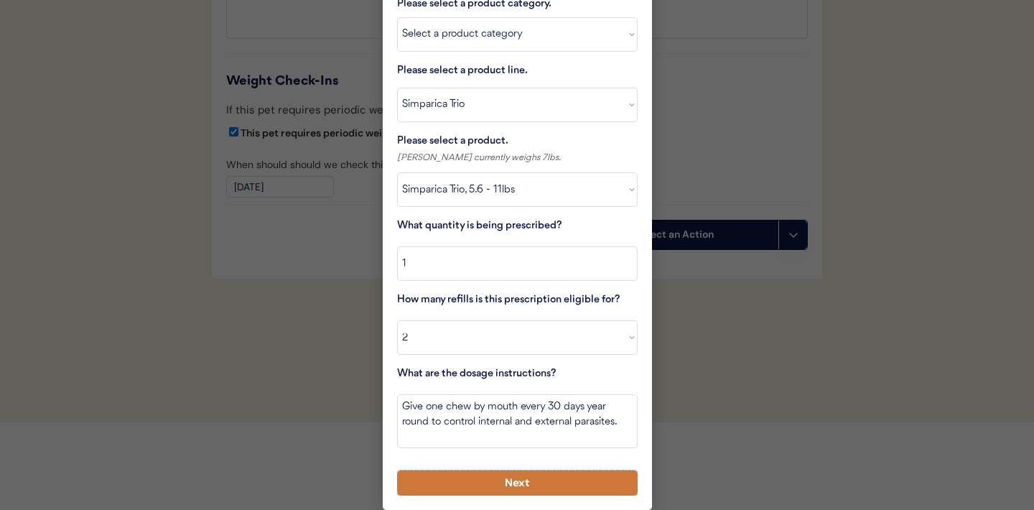
click at [516, 481] on button "Next" at bounding box center [517, 482] width 241 height 25
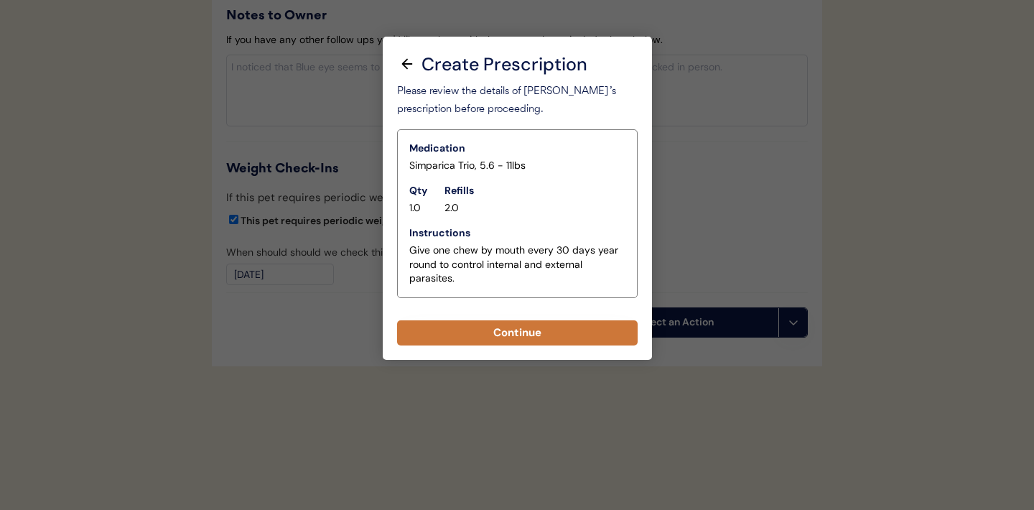
click at [496, 332] on button "Continue" at bounding box center [517, 332] width 241 height 25
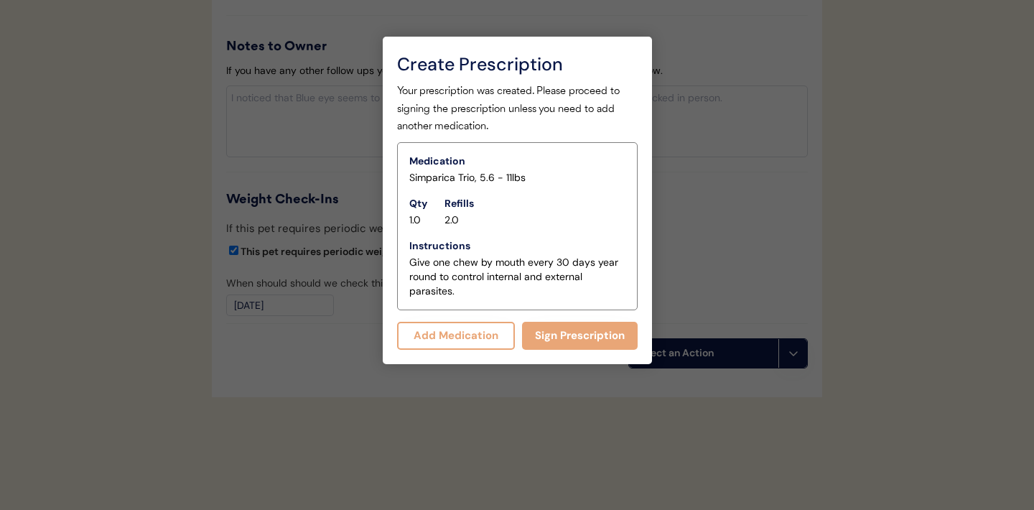
scroll to position [1829, 0]
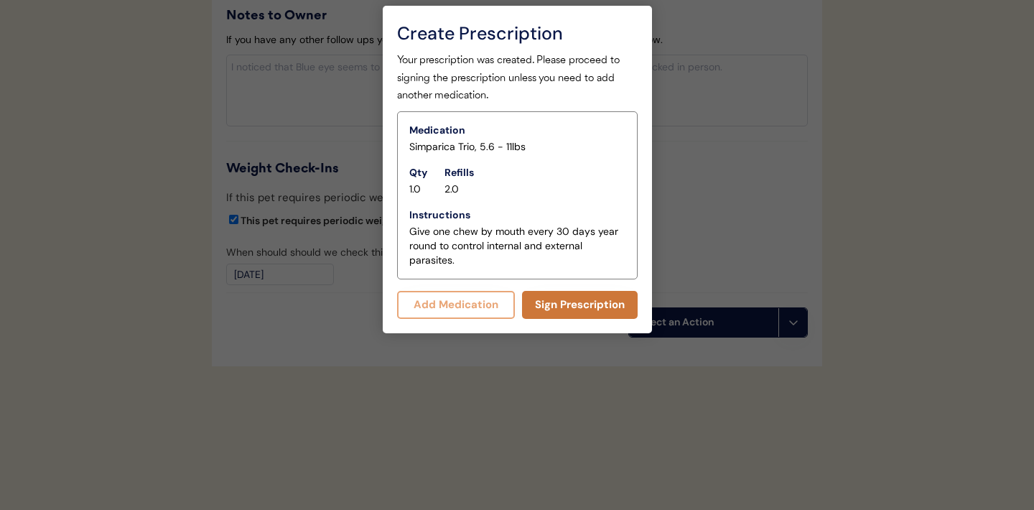
click at [583, 303] on button "Sign Prescription" at bounding box center [580, 305] width 116 height 28
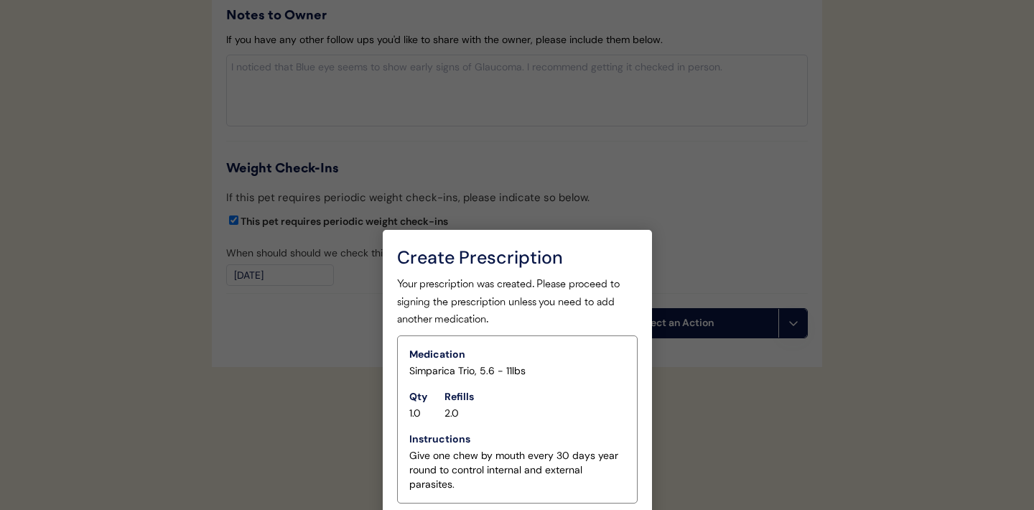
scroll to position [1816, 0]
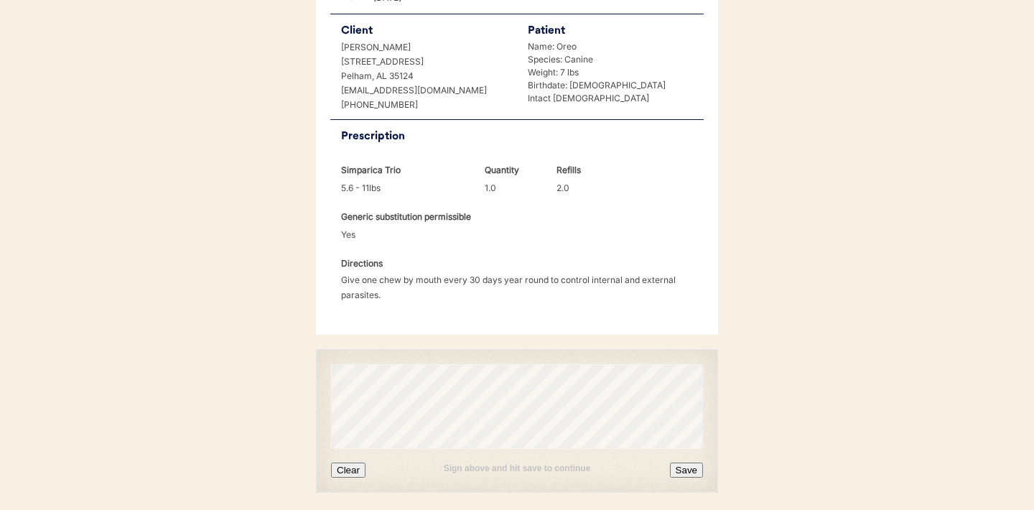
scroll to position [369, 0]
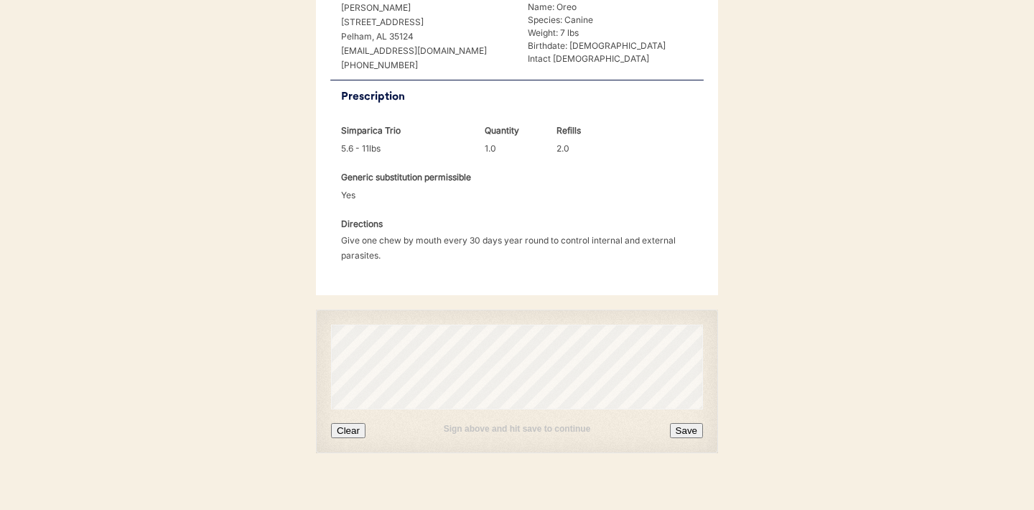
click at [348, 423] on button "Clear" at bounding box center [348, 430] width 34 height 15
click at [357, 423] on button "Clear" at bounding box center [348, 430] width 34 height 15
click at [677, 423] on button "Save" at bounding box center [686, 430] width 33 height 15
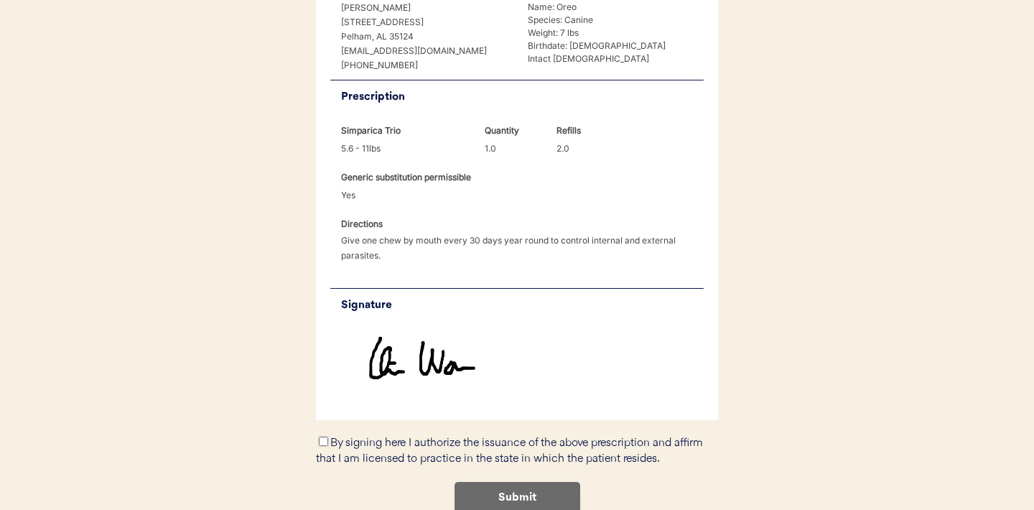
click at [323, 437] on input "By signing here I authorize the issuance of the above prescription and affirm t…" at bounding box center [323, 441] width 9 height 9
checkbox input "true"
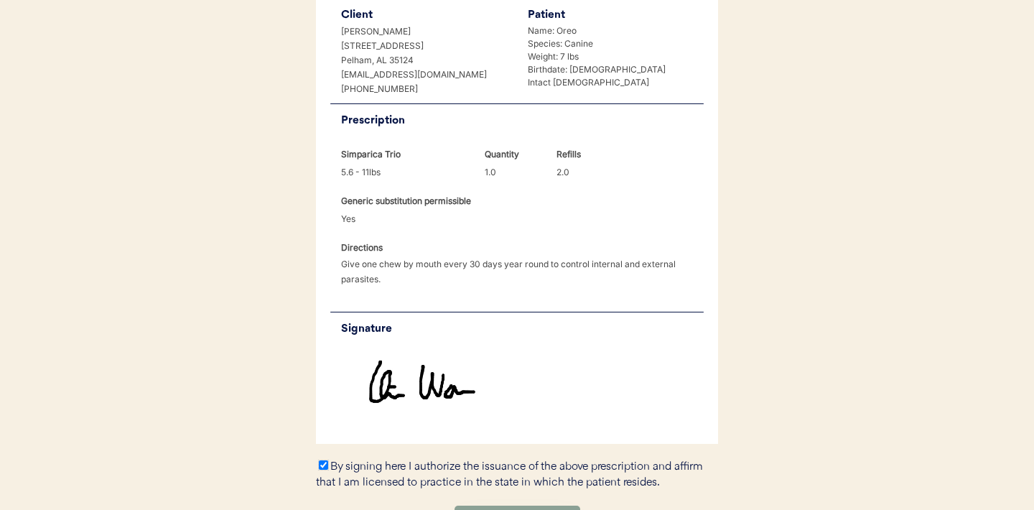
scroll to position [430, 0]
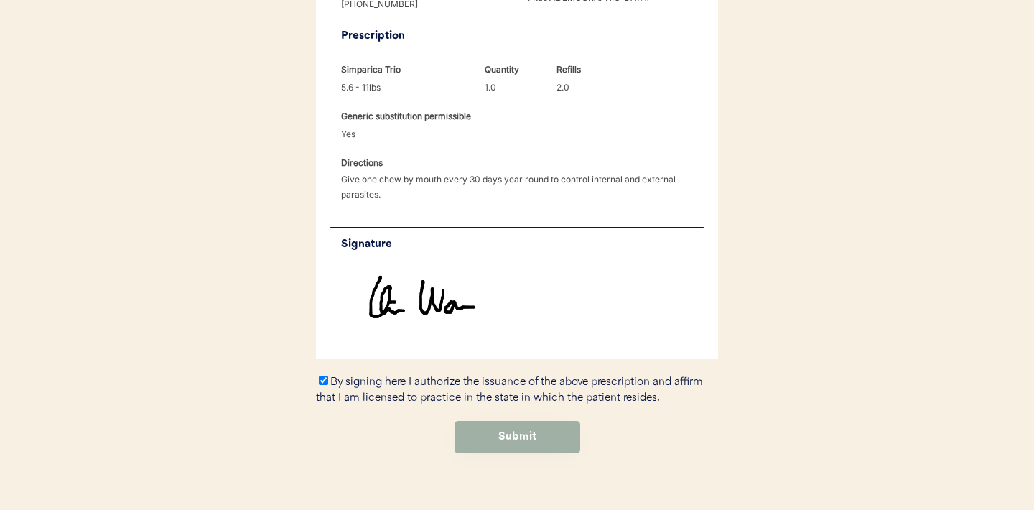
click at [537, 421] on button "Submit" at bounding box center [518, 437] width 126 height 32
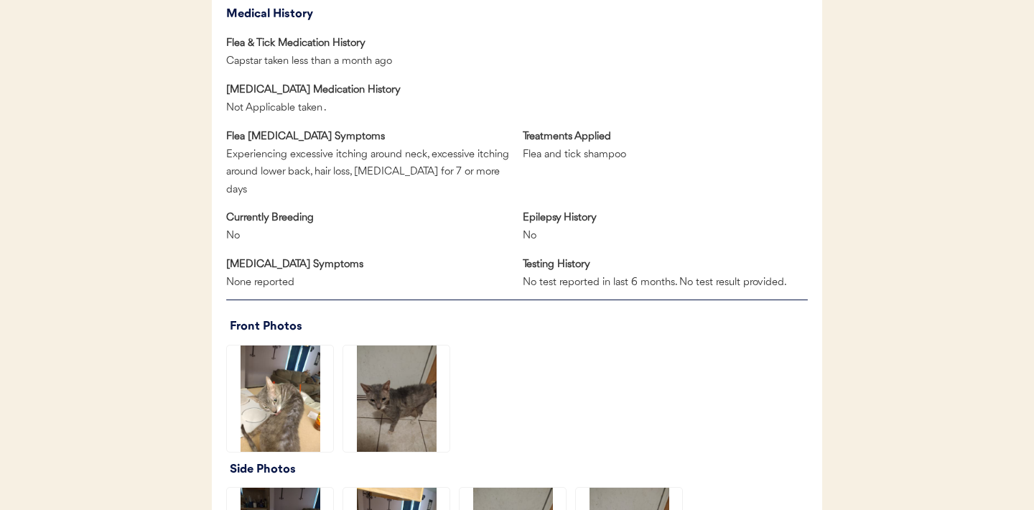
scroll to position [794, 0]
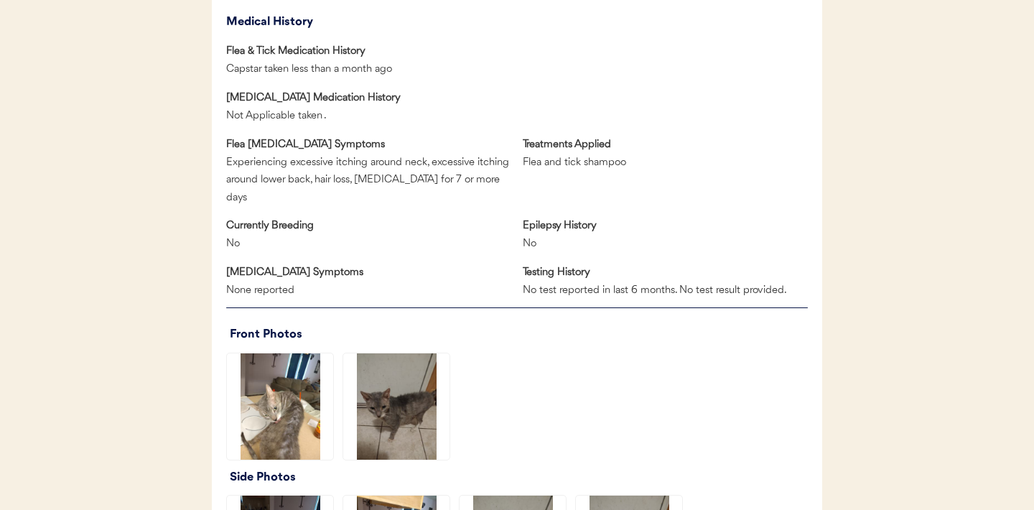
click at [377, 409] on img at bounding box center [396, 406] width 106 height 106
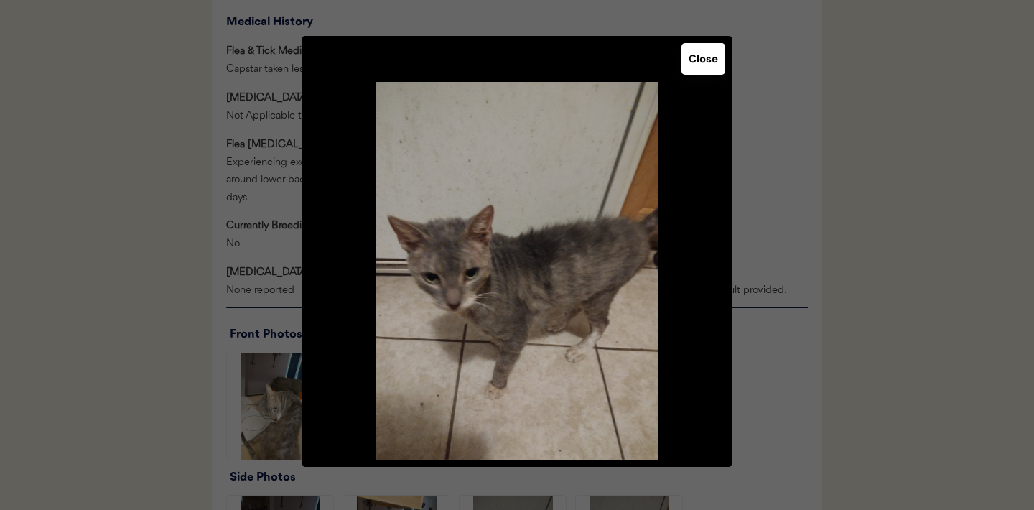
click at [696, 69] on button "Close" at bounding box center [704, 59] width 44 height 32
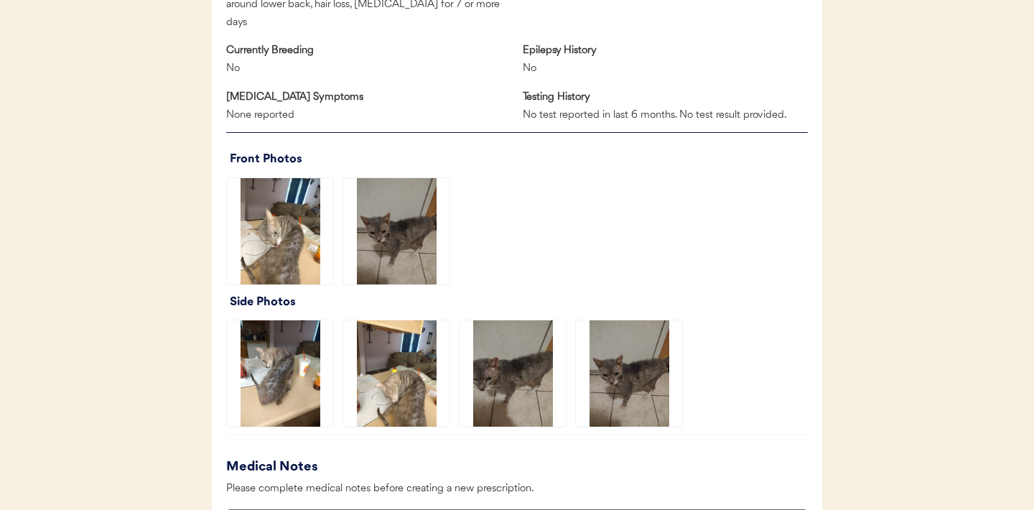
scroll to position [1103, 0]
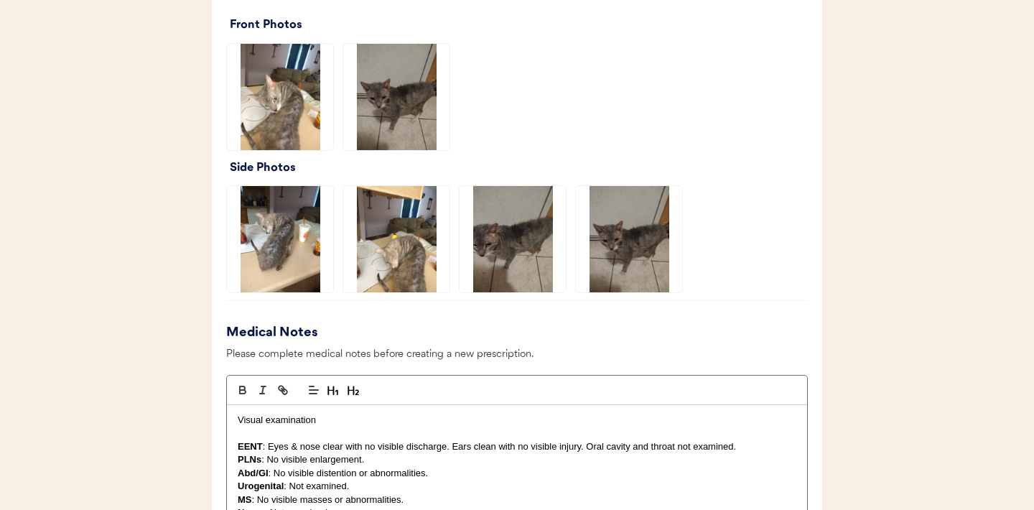
click at [491, 237] on img at bounding box center [513, 239] width 106 height 106
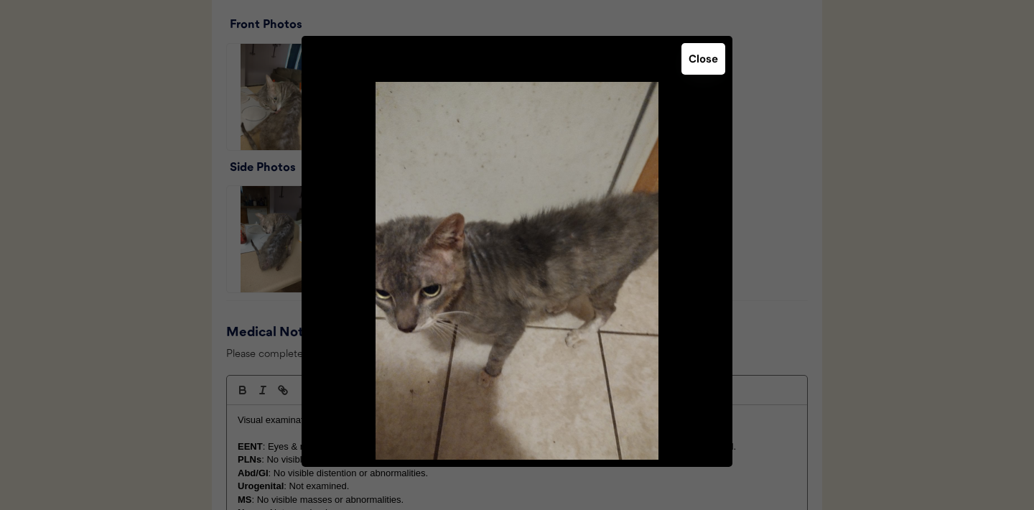
click at [708, 55] on button "Close" at bounding box center [704, 59] width 44 height 32
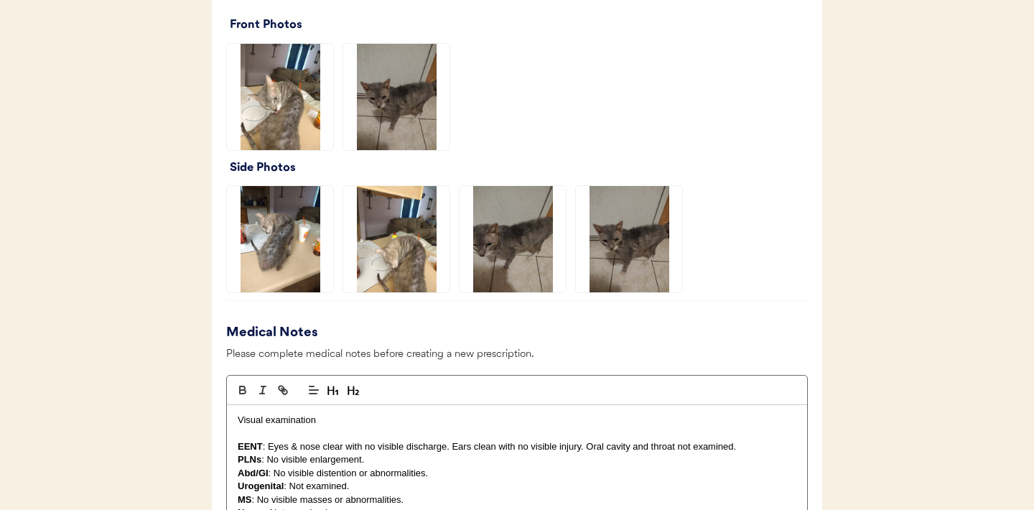
click at [620, 269] on img at bounding box center [629, 239] width 106 height 106
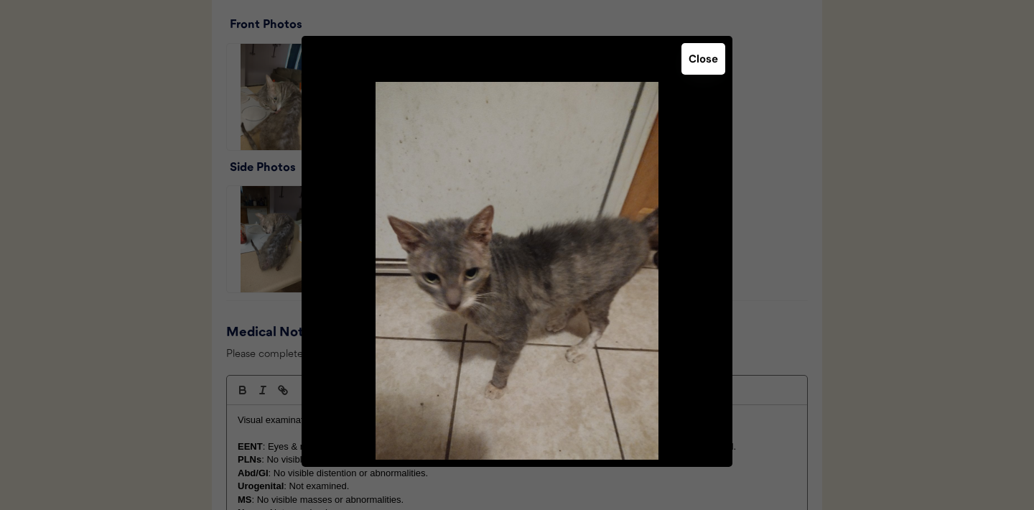
click at [706, 70] on button "Close" at bounding box center [704, 59] width 44 height 32
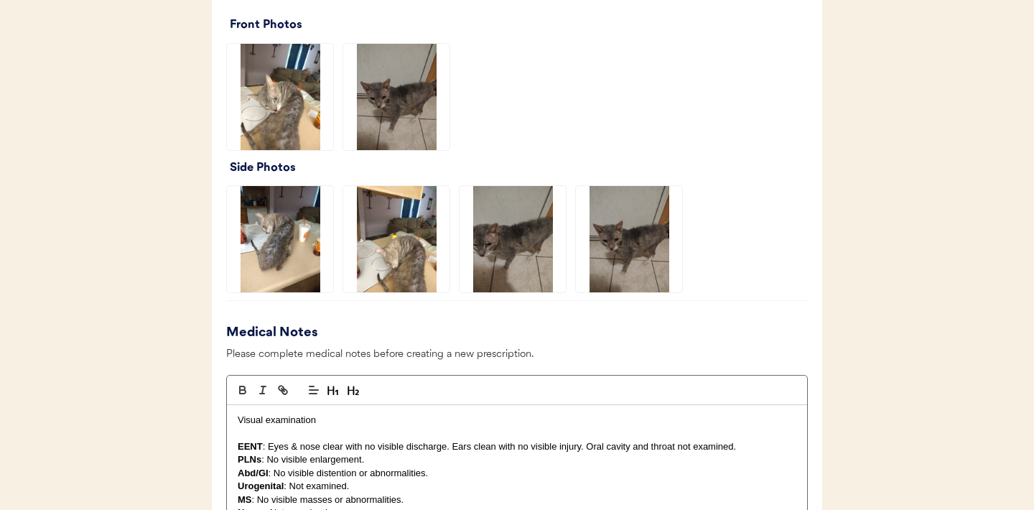
click at [280, 112] on img at bounding box center [280, 97] width 106 height 106
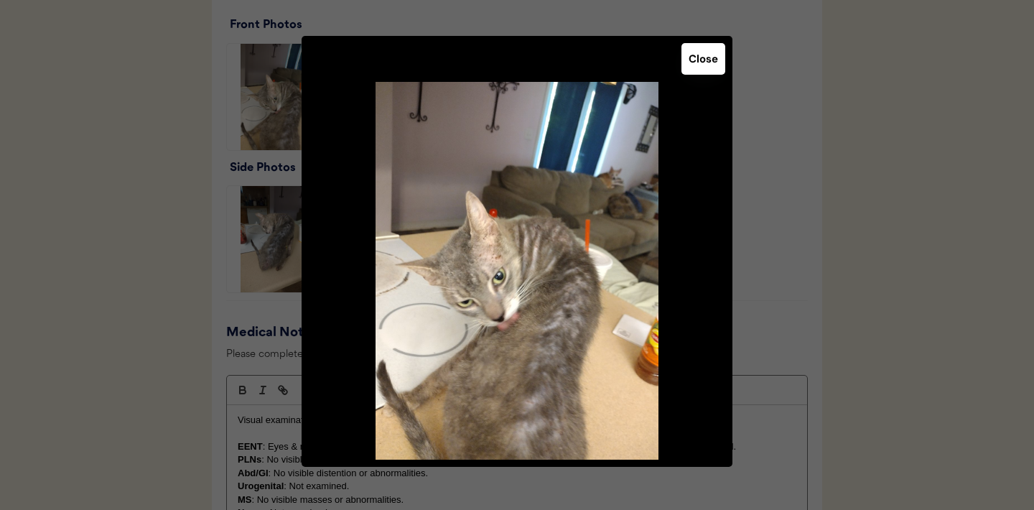
click at [695, 63] on button "Close" at bounding box center [704, 59] width 44 height 32
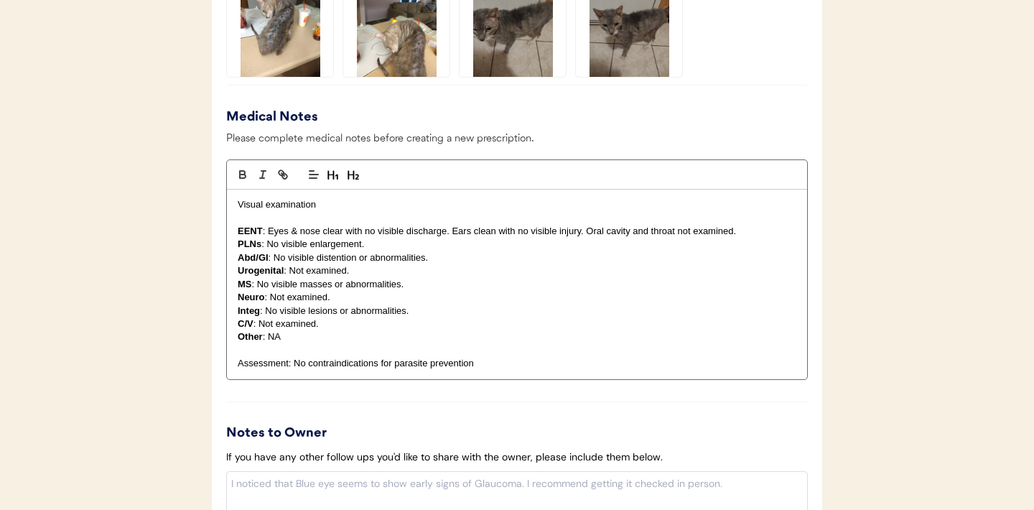
scroll to position [1685, 0]
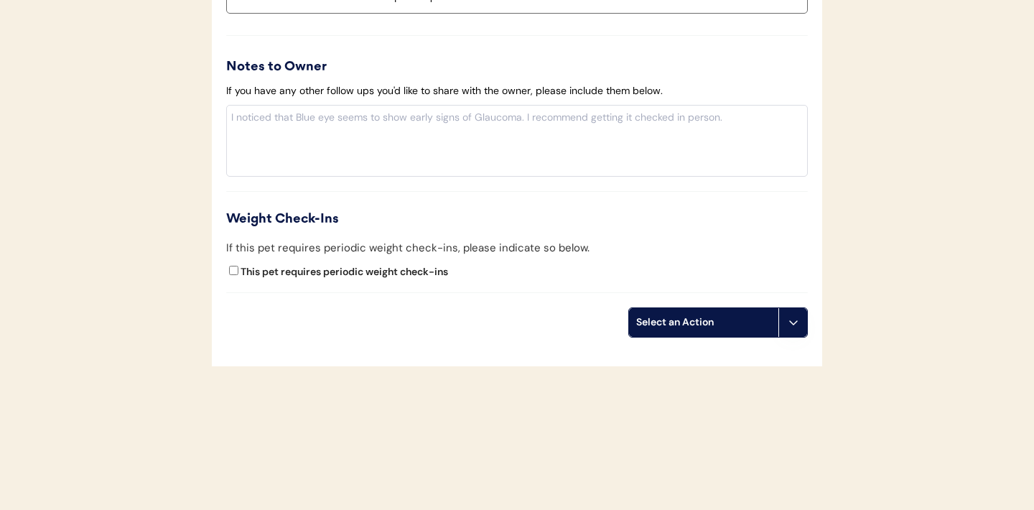
click at [805, 315] on button at bounding box center [793, 322] width 29 height 29
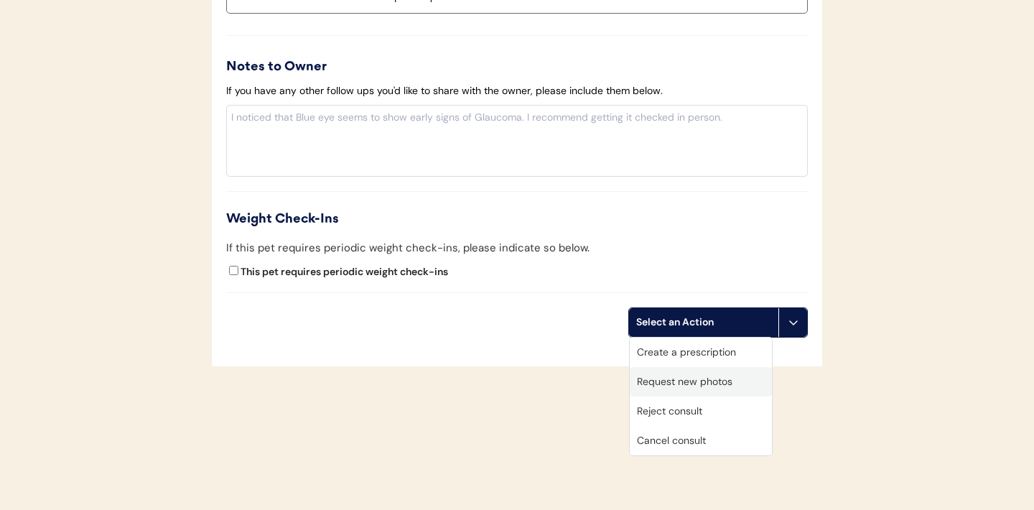
click at [681, 377] on div "Request new photos" at bounding box center [701, 381] width 142 height 29
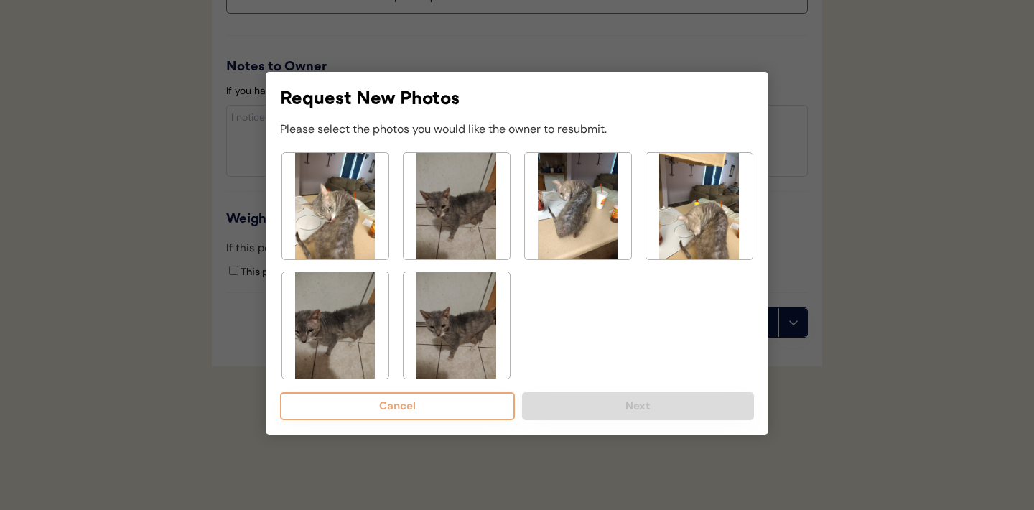
click at [460, 322] on img at bounding box center [457, 325] width 106 height 106
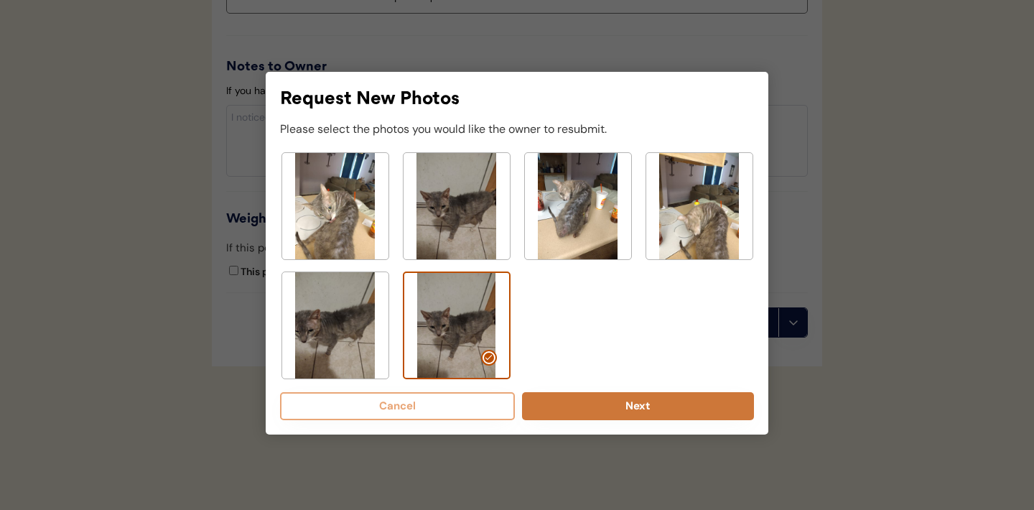
click at [618, 409] on button "Next" at bounding box center [638, 406] width 232 height 28
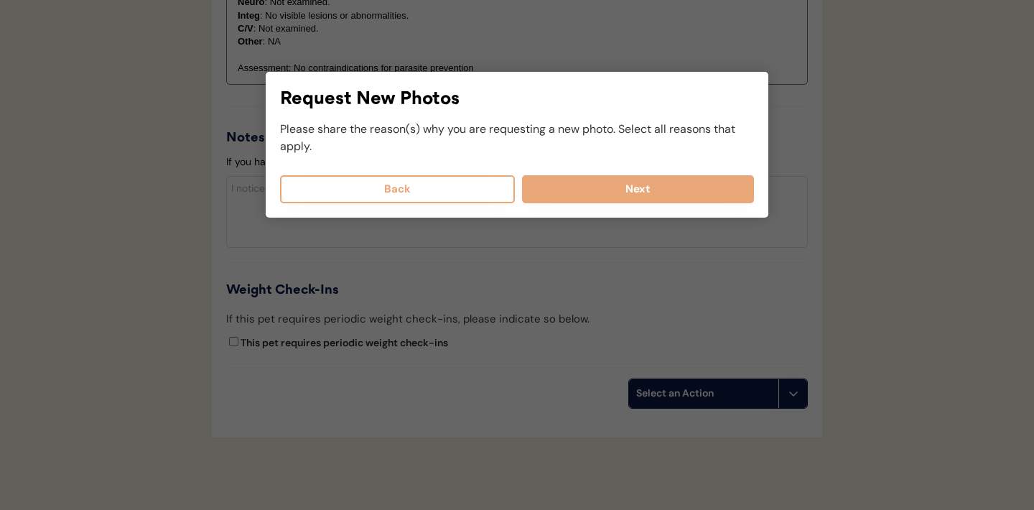
scroll to position [1609, 0]
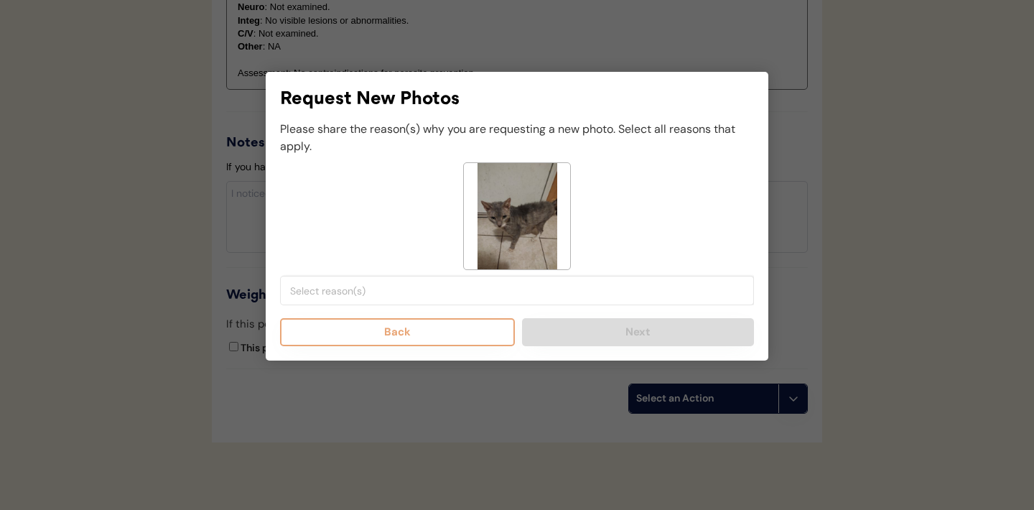
click at [453, 295] on input "search" at bounding box center [520, 290] width 461 height 13
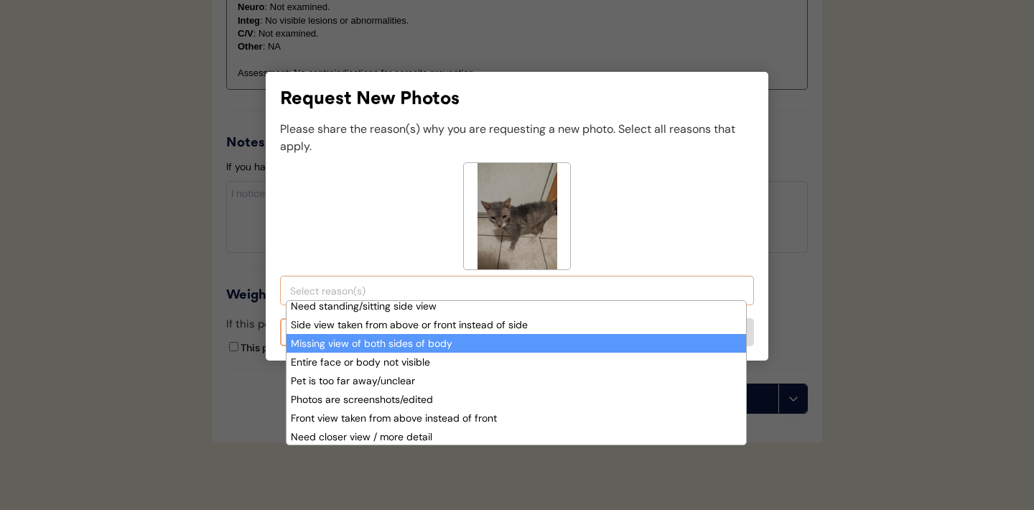
scroll to position [98, 0]
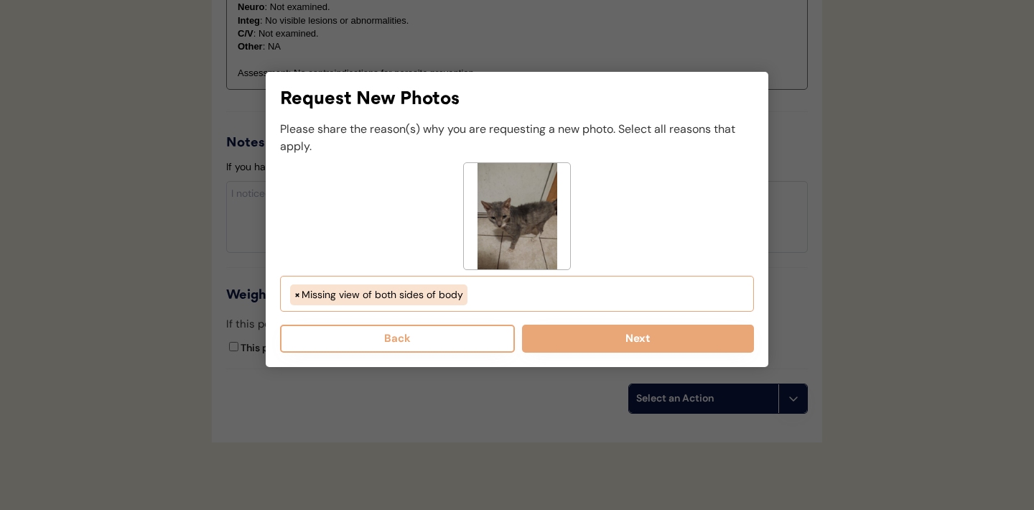
select select "missing_both_sides_of_face"
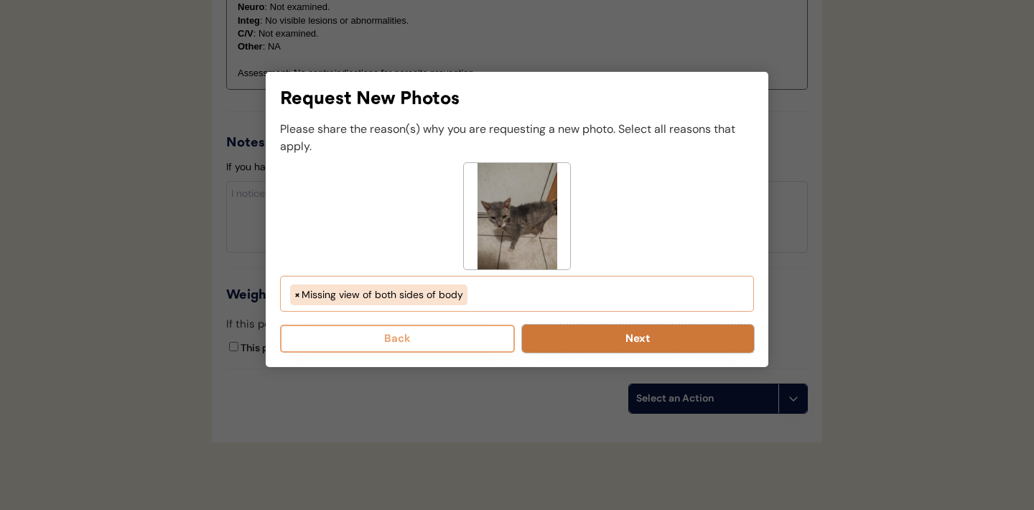
click at [575, 333] on button "Next" at bounding box center [638, 339] width 232 height 28
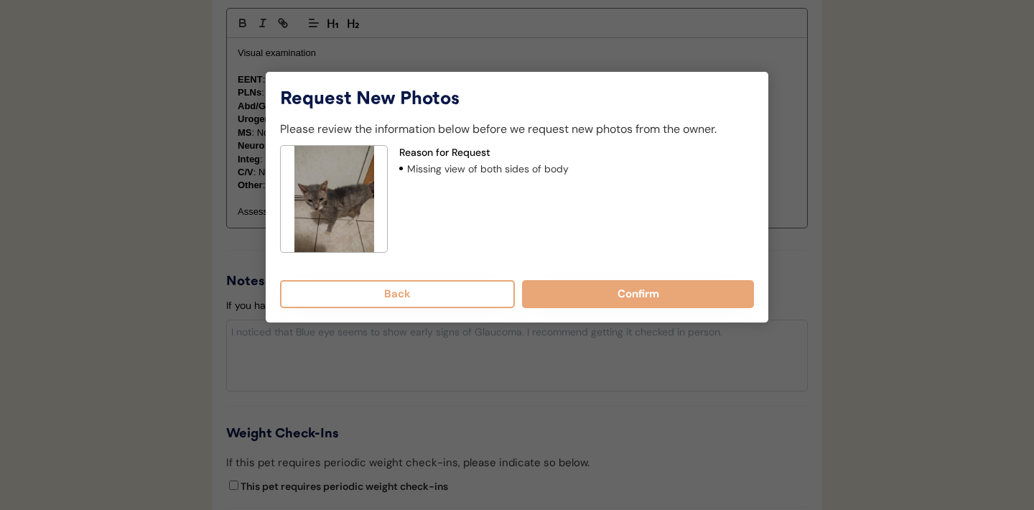
scroll to position [1466, 0]
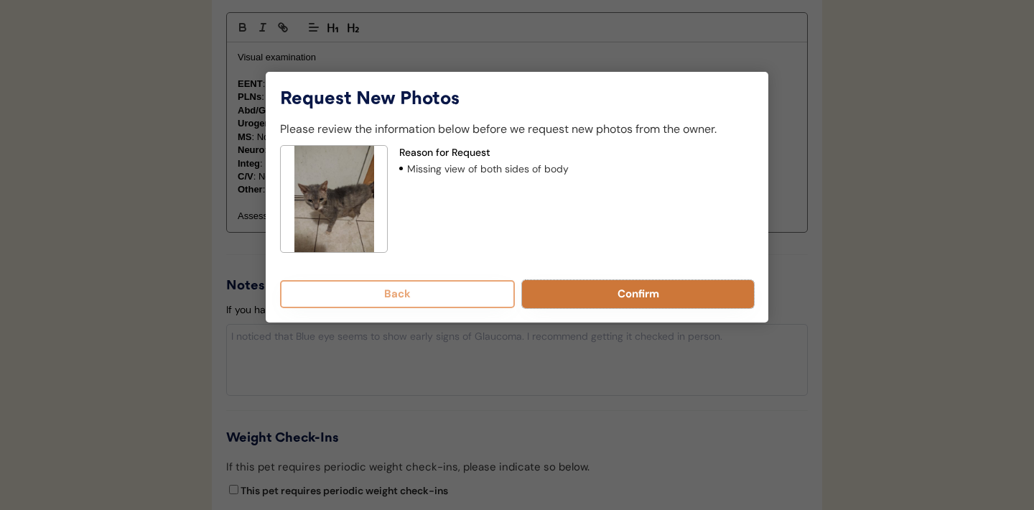
click at [619, 294] on button "Confirm" at bounding box center [638, 294] width 232 height 28
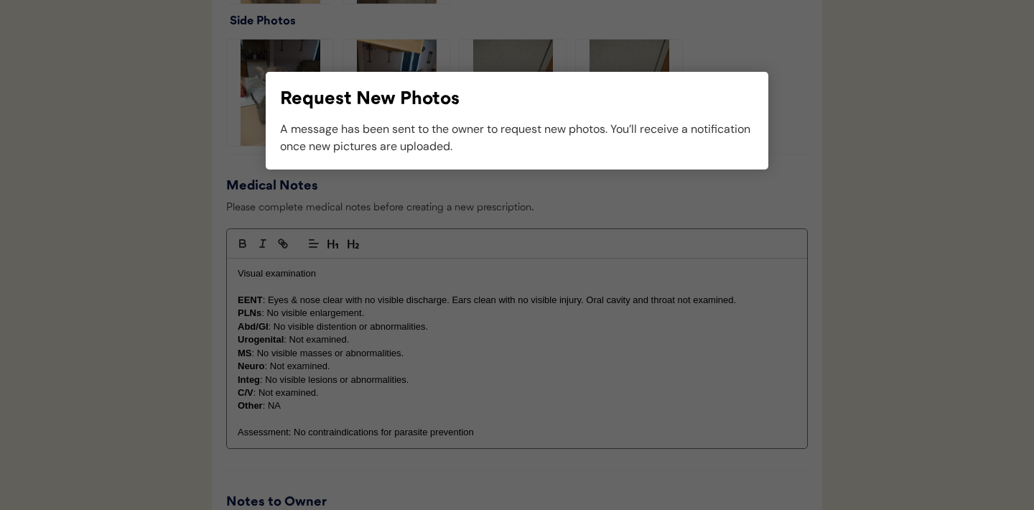
scroll to position [1307, 0]
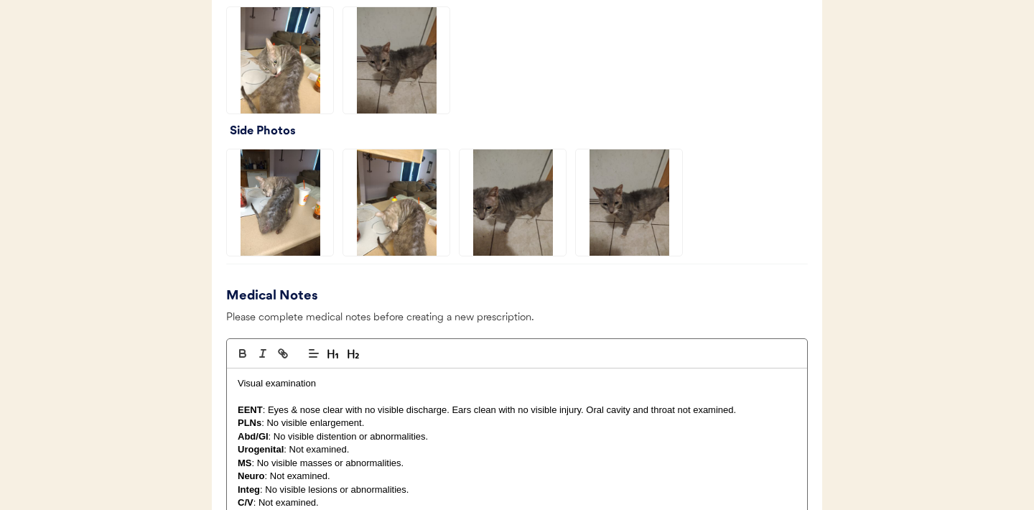
scroll to position [1169, 0]
click at [632, 230] on img at bounding box center [629, 202] width 106 height 106
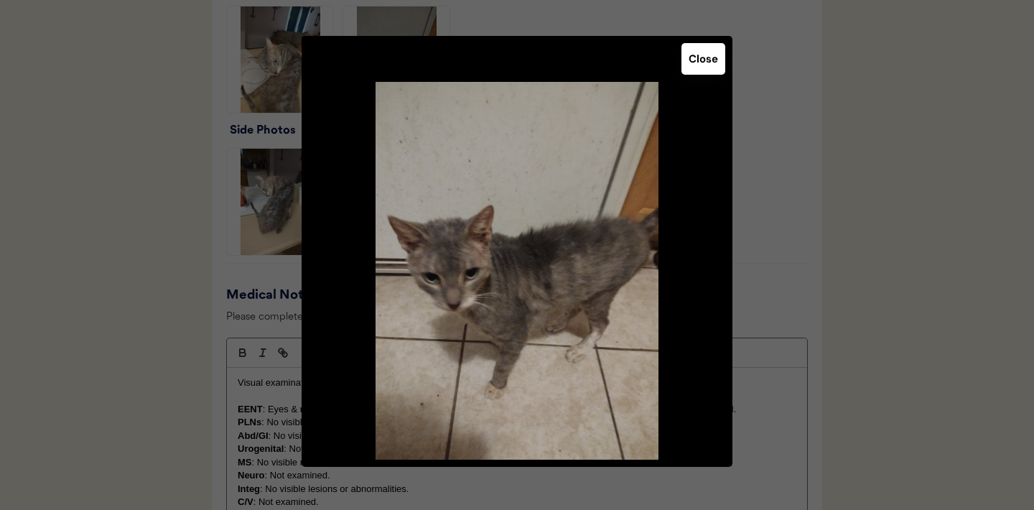
click at [705, 55] on button "Close" at bounding box center [704, 59] width 44 height 32
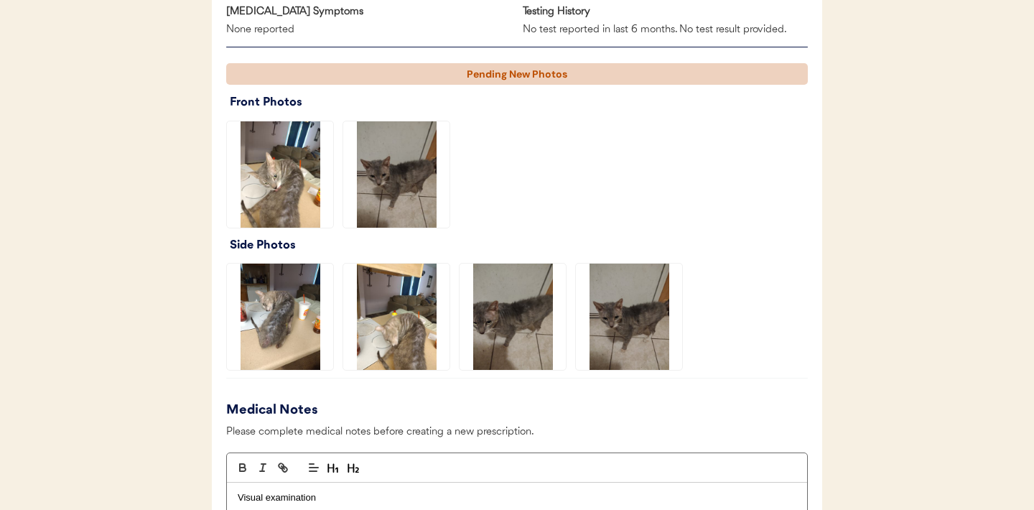
scroll to position [1053, 0]
